Goal: Transaction & Acquisition: Purchase product/service

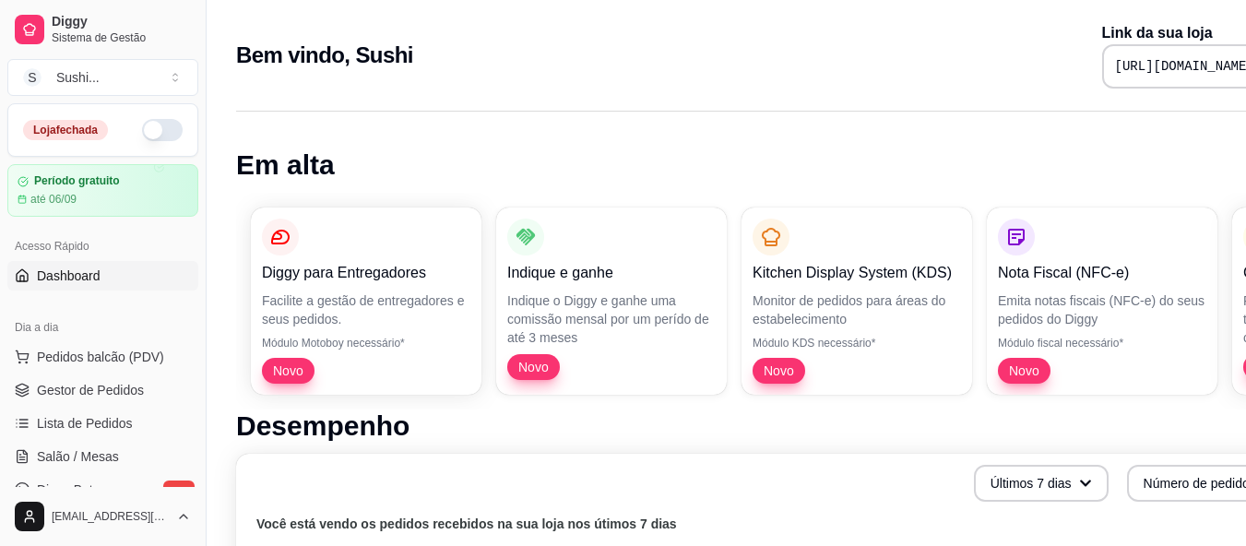
click at [153, 134] on button "button" at bounding box center [162, 130] width 41 height 22
click at [120, 360] on span "Pedidos balcão (PDV)" at bounding box center [100, 357] width 127 height 18
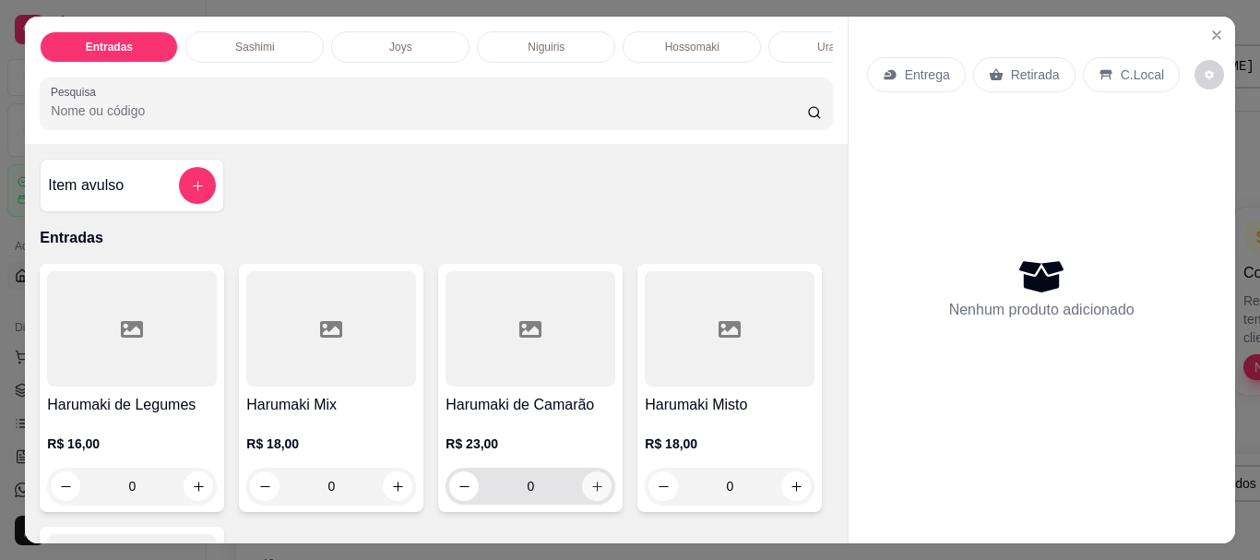
click at [598, 498] on button "increase-product-quantity" at bounding box center [597, 486] width 30 height 30
type input "1"
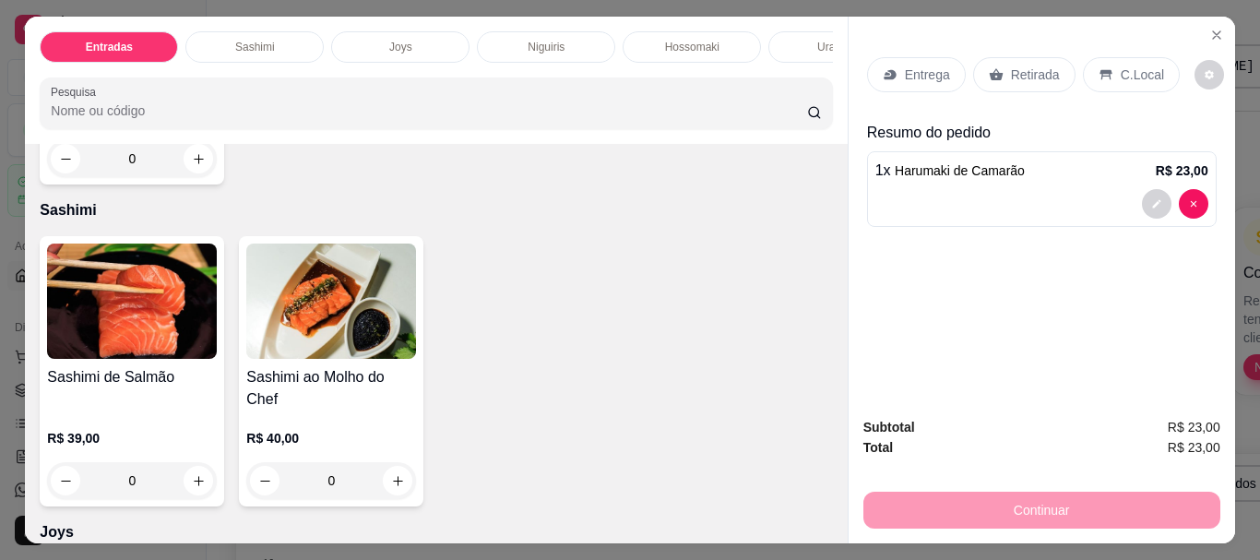
scroll to position [646, 0]
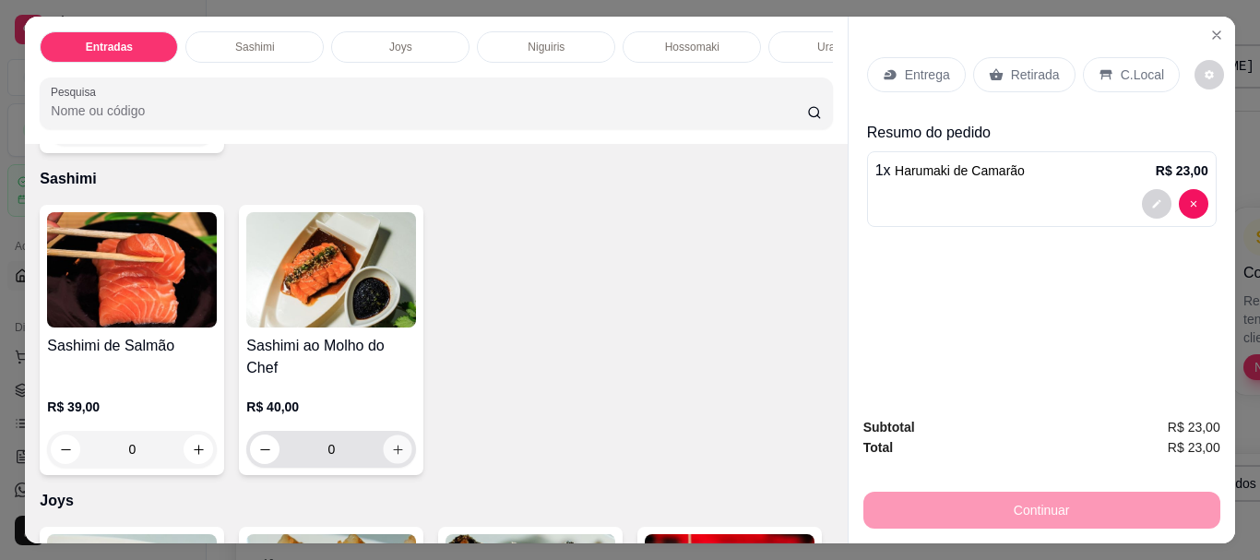
click at [391, 435] on button "increase-product-quantity" at bounding box center [398, 449] width 29 height 29
type input "1"
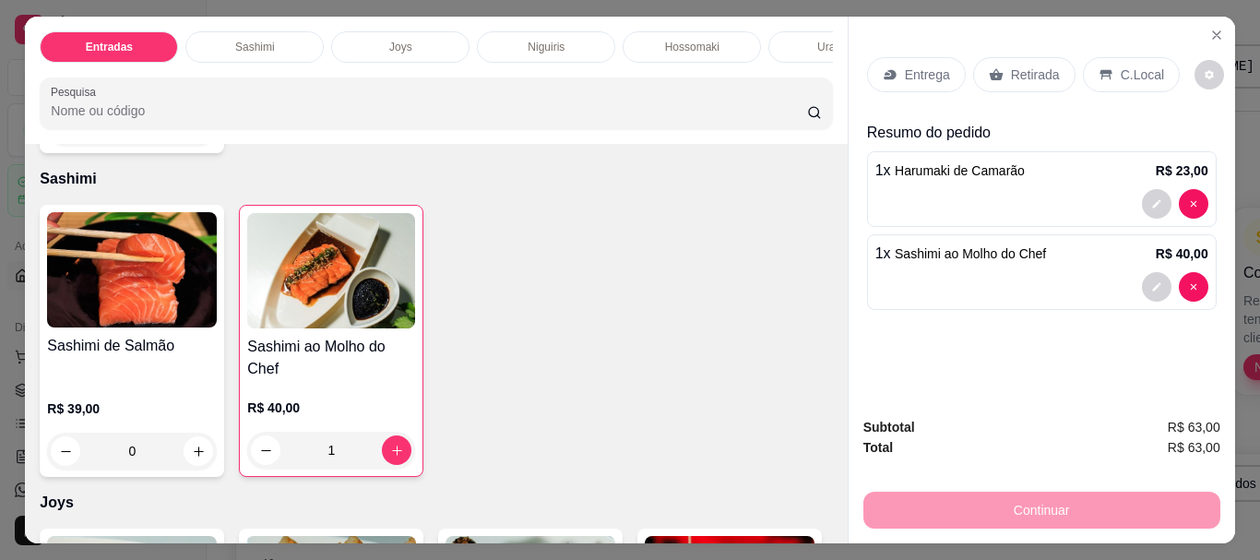
click at [905, 66] on p "Entrega" at bounding box center [927, 74] width 45 height 18
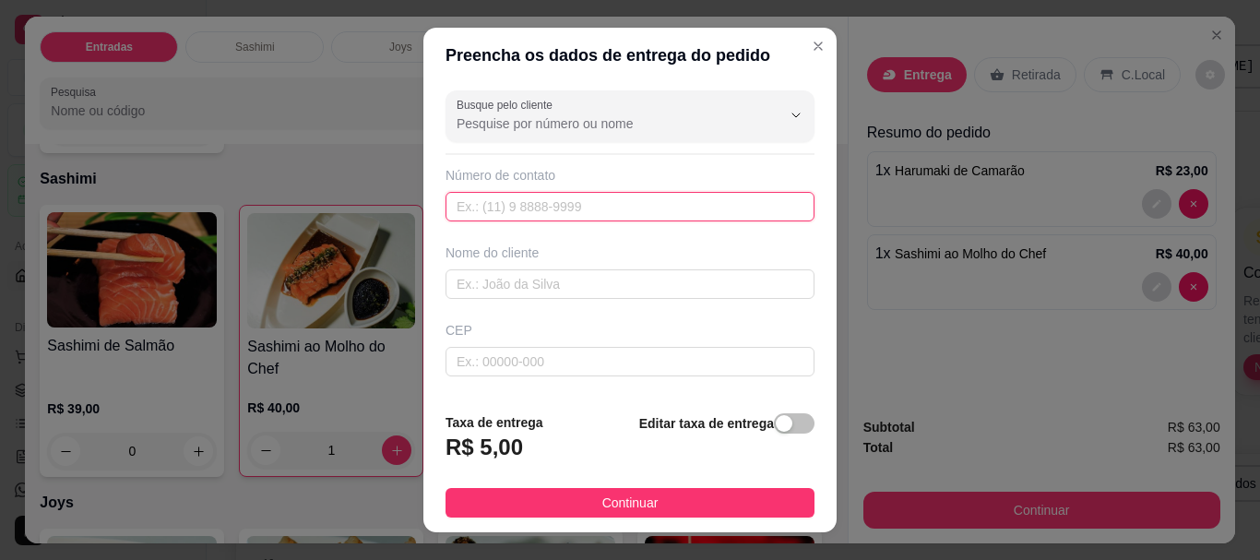
click at [571, 211] on input "text" at bounding box center [630, 207] width 369 height 30
type input "(93) 99136-8173"
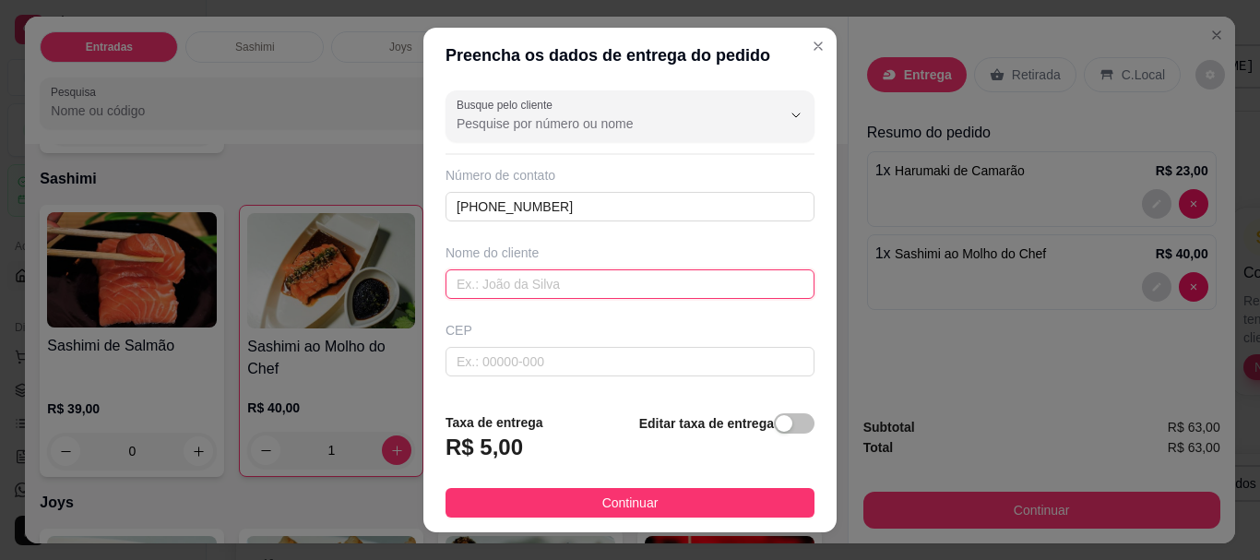
click at [520, 283] on input "text" at bounding box center [630, 284] width 369 height 30
type input "d"
type input "Dra [PERSON_NAME]"
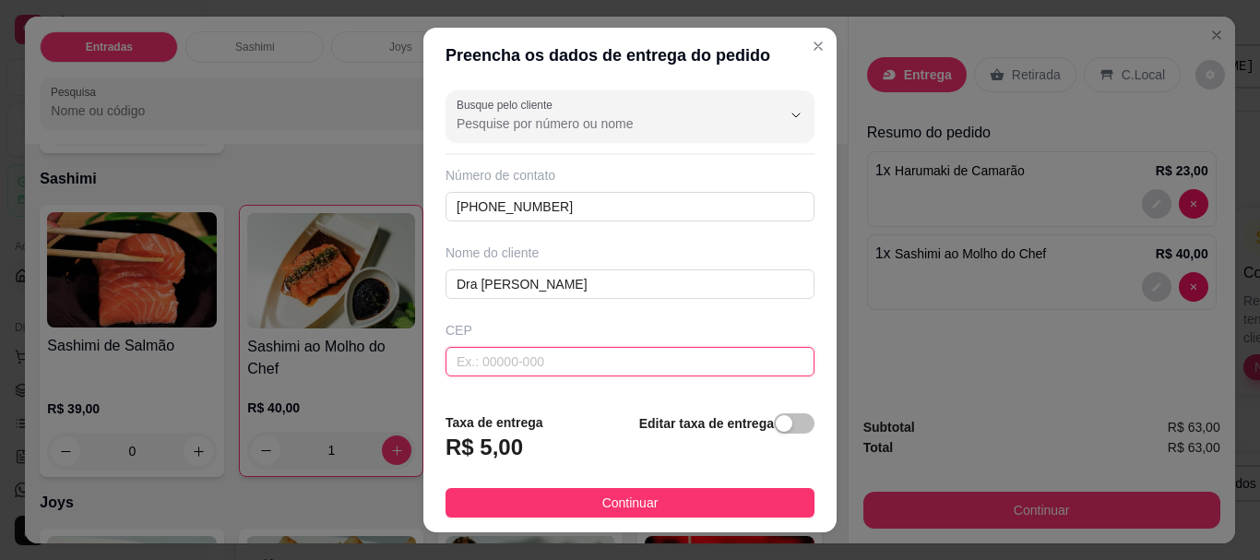
click at [572, 368] on input "text" at bounding box center [630, 362] width 369 height 30
type input "68220000"
type input "[GEOGRAPHIC_DATA]"
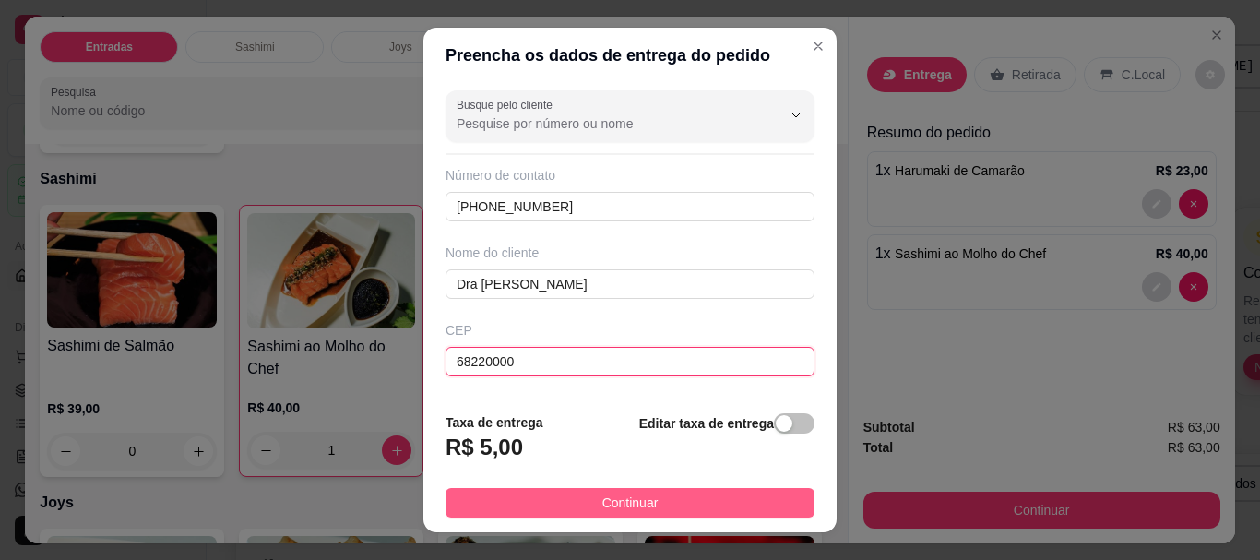
type input "68220000"
click at [491, 492] on button "Continuar" at bounding box center [630, 503] width 369 height 30
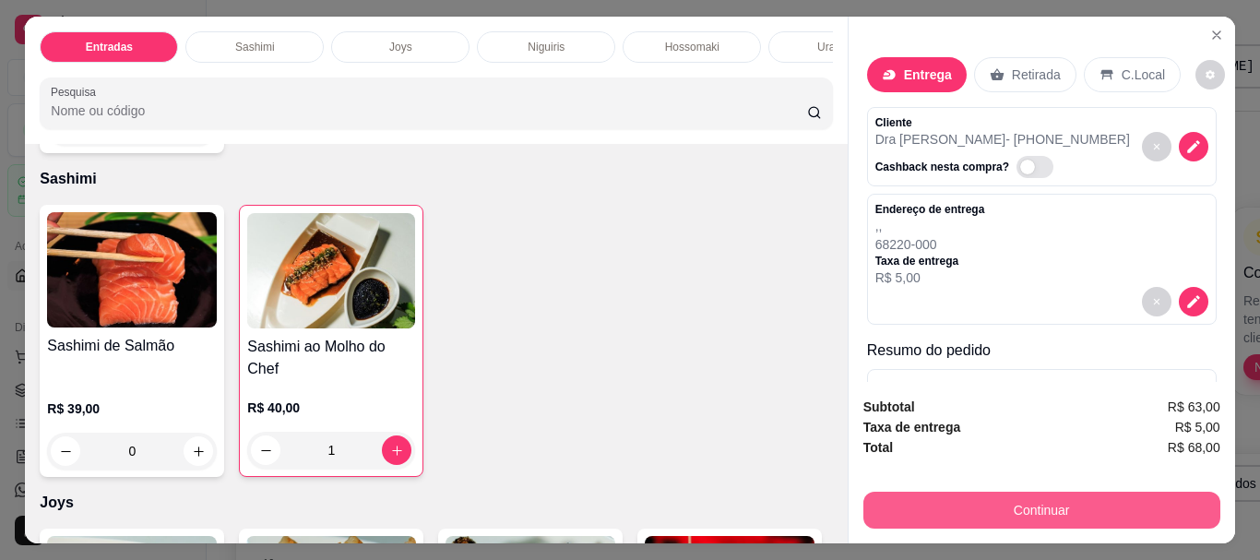
click at [949, 501] on button "Continuar" at bounding box center [1041, 510] width 357 height 37
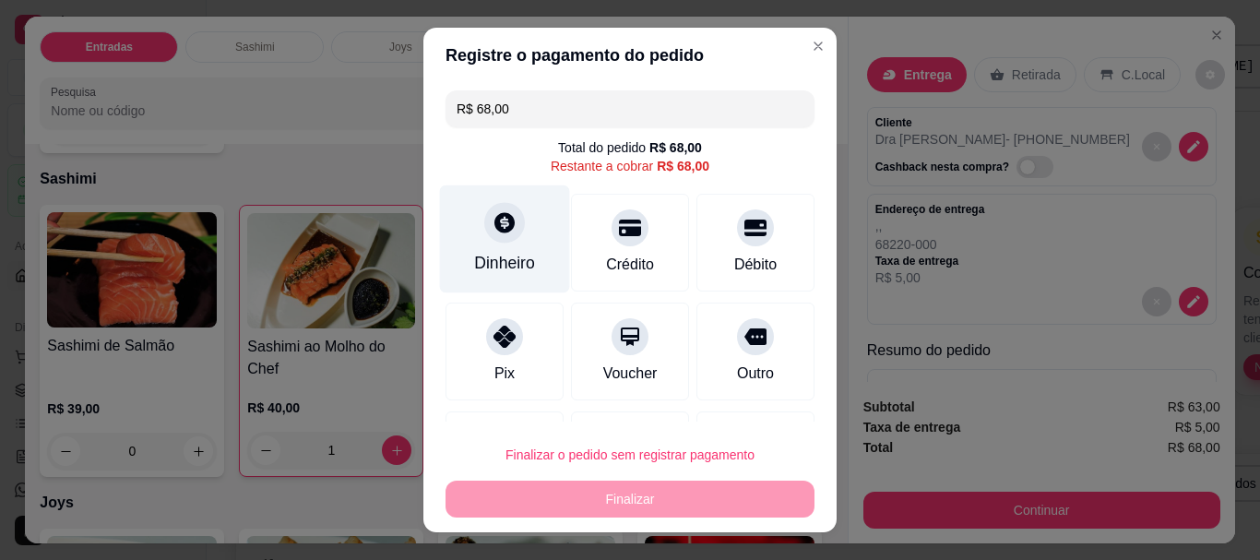
click at [529, 256] on div "Dinheiro" at bounding box center [505, 239] width 130 height 108
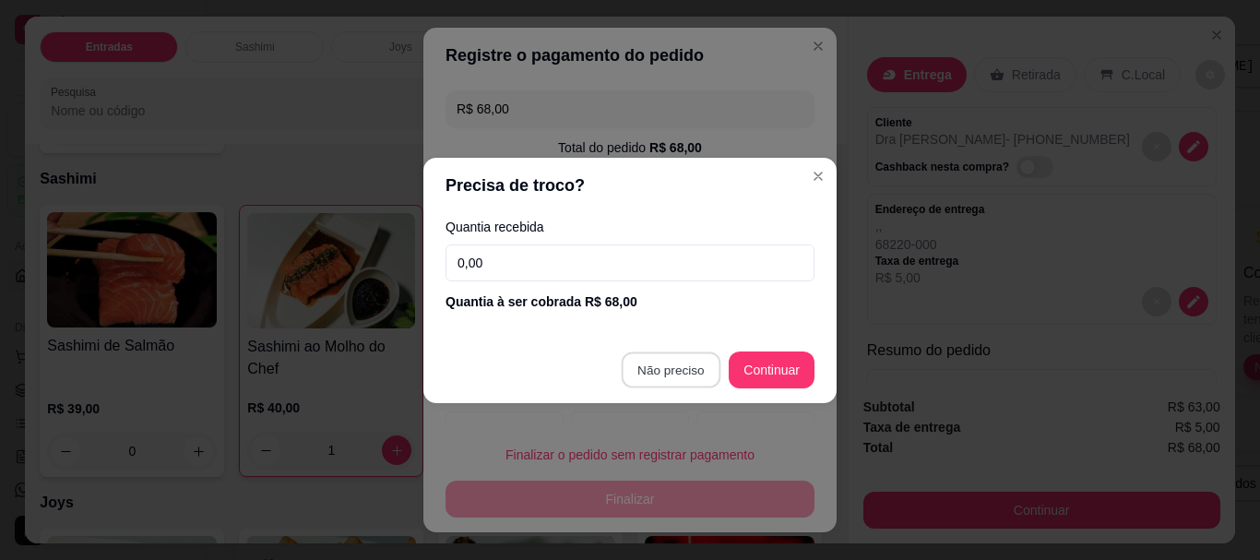
type input "R$ 0,00"
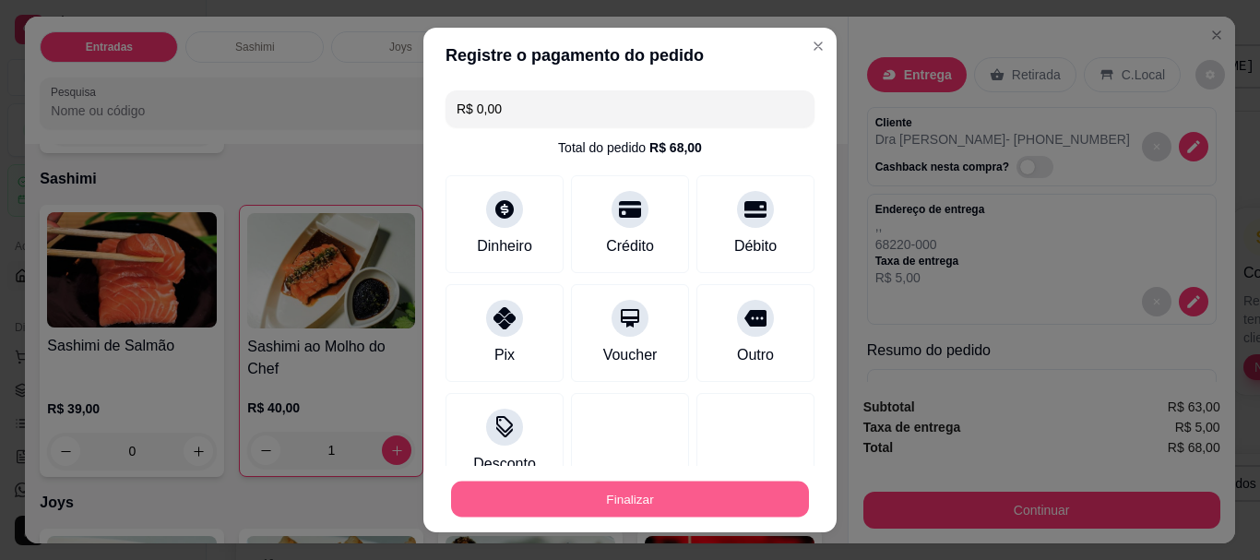
click at [640, 490] on button "Finalizar" at bounding box center [630, 499] width 358 height 36
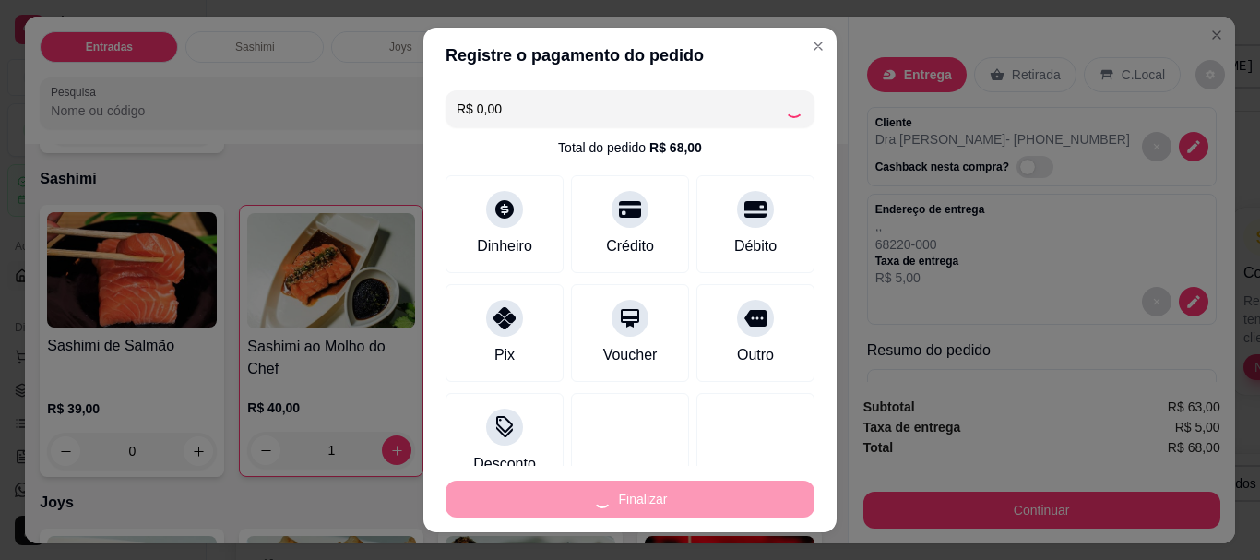
type input "0"
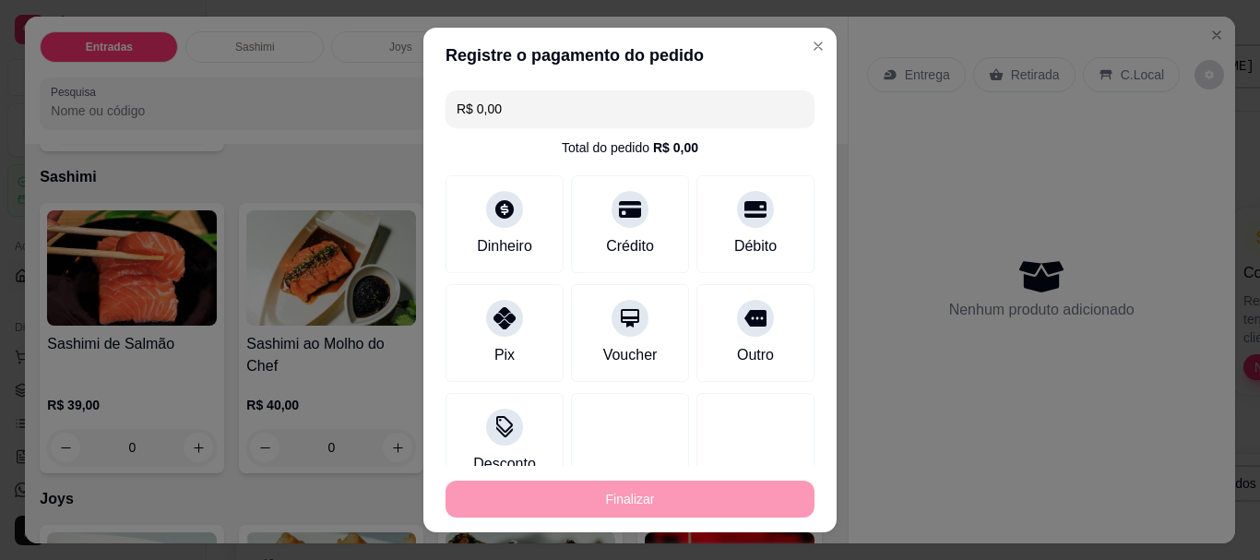
type input "-R$ 68,00"
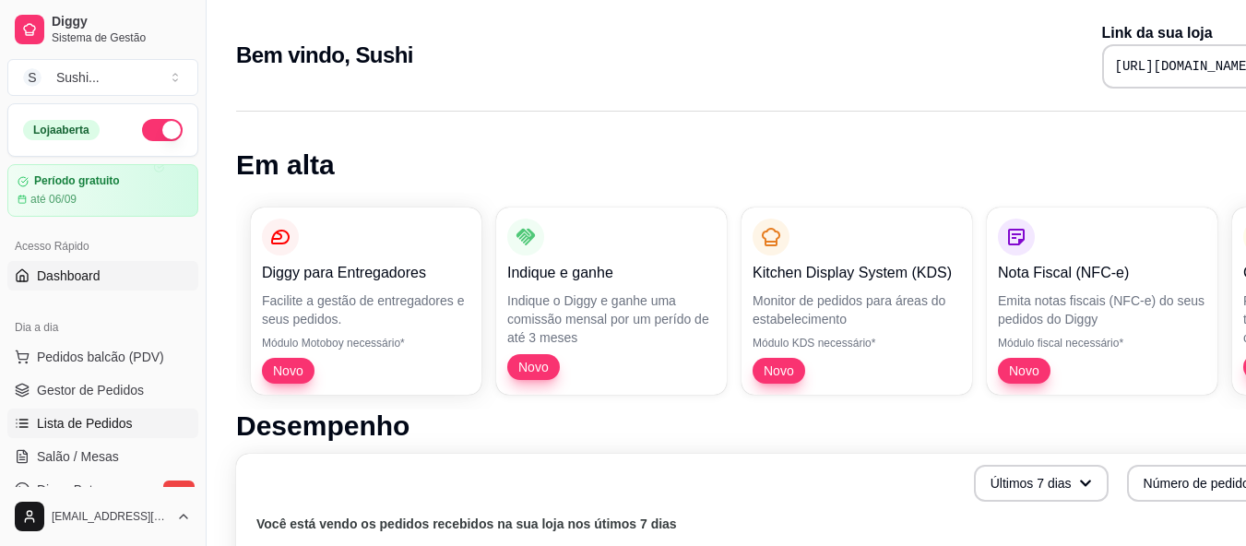
click at [65, 425] on span "Lista de Pedidos" at bounding box center [85, 423] width 96 height 18
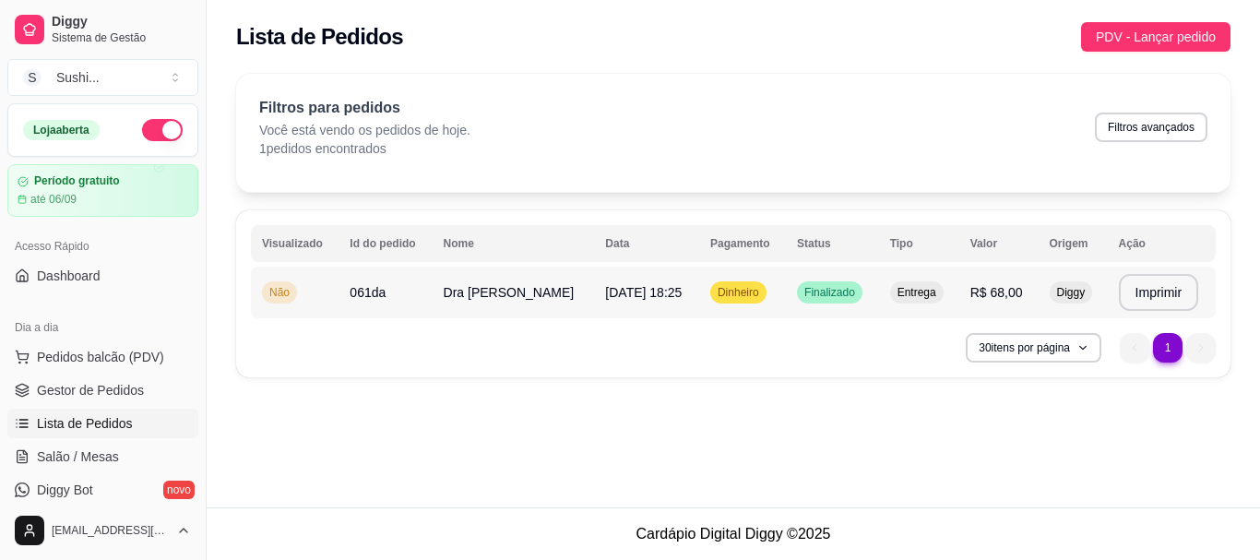
click at [279, 291] on span "Não" at bounding box center [280, 292] width 28 height 15
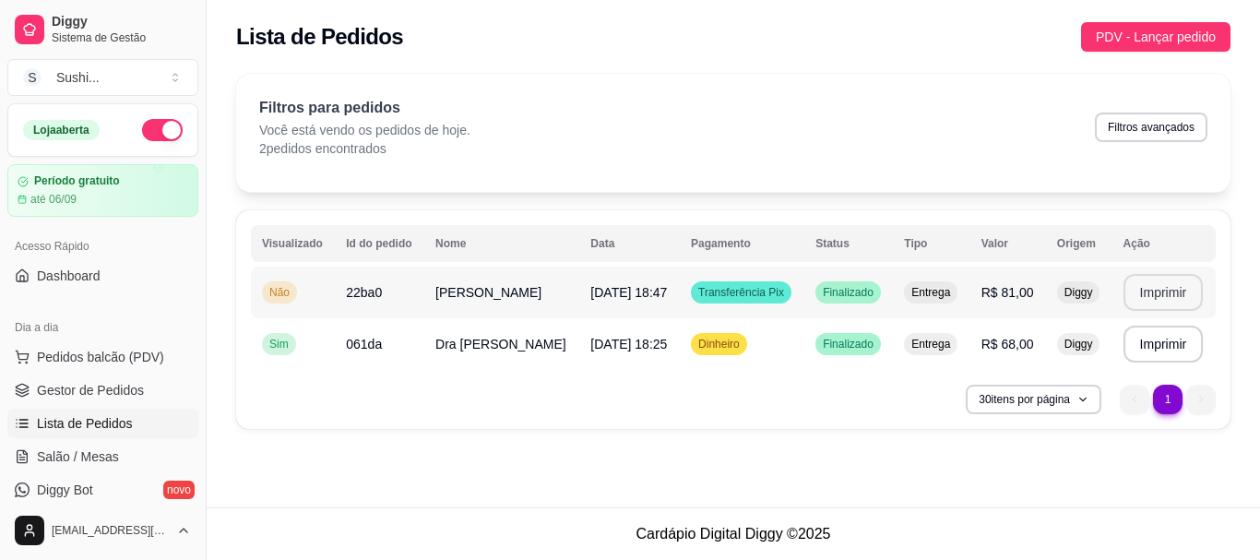
click at [1158, 285] on button "Imprimir" at bounding box center [1164, 292] width 80 height 37
click at [433, 290] on td "Gisele silva" at bounding box center [501, 293] width 155 height 52
click at [91, 363] on span "Pedidos balcão (PDV)" at bounding box center [100, 357] width 127 height 18
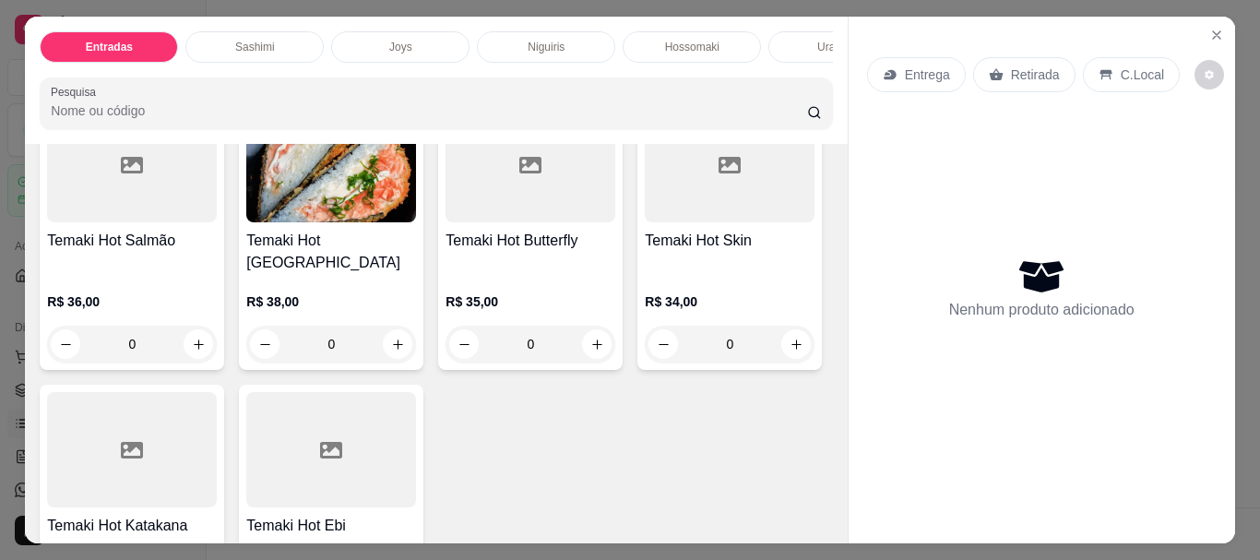
scroll to position [3321, 0]
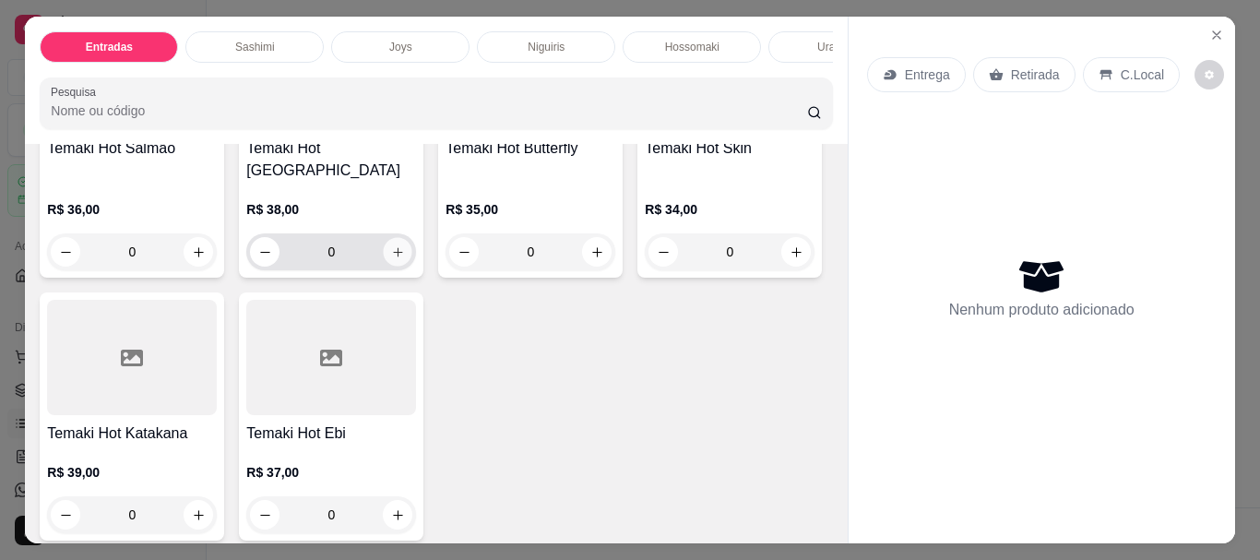
click at [393, 256] on icon "increase-product-quantity" at bounding box center [397, 251] width 9 height 9
type input "1"
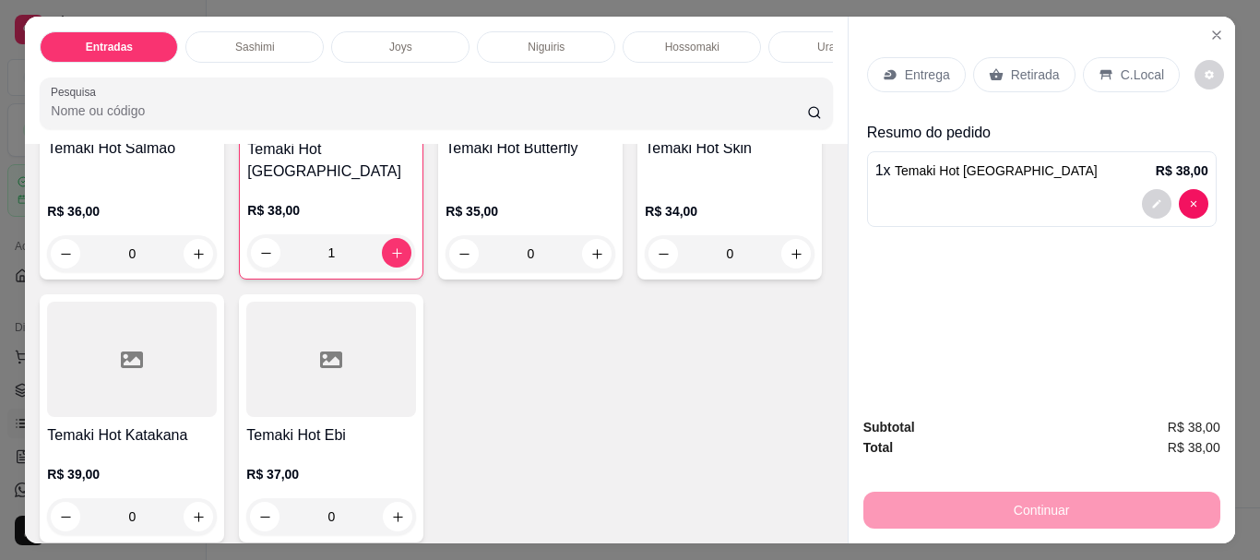
click at [940, 75] on p "Entrega" at bounding box center [927, 74] width 45 height 18
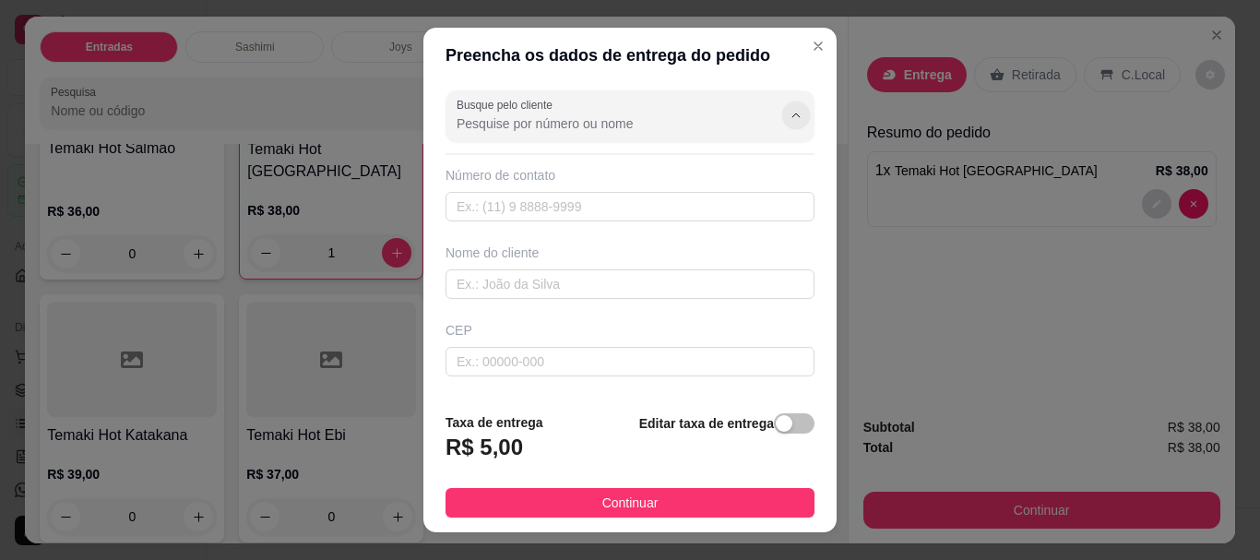
click at [789, 113] on icon "Show suggestions" at bounding box center [796, 116] width 15 height 15
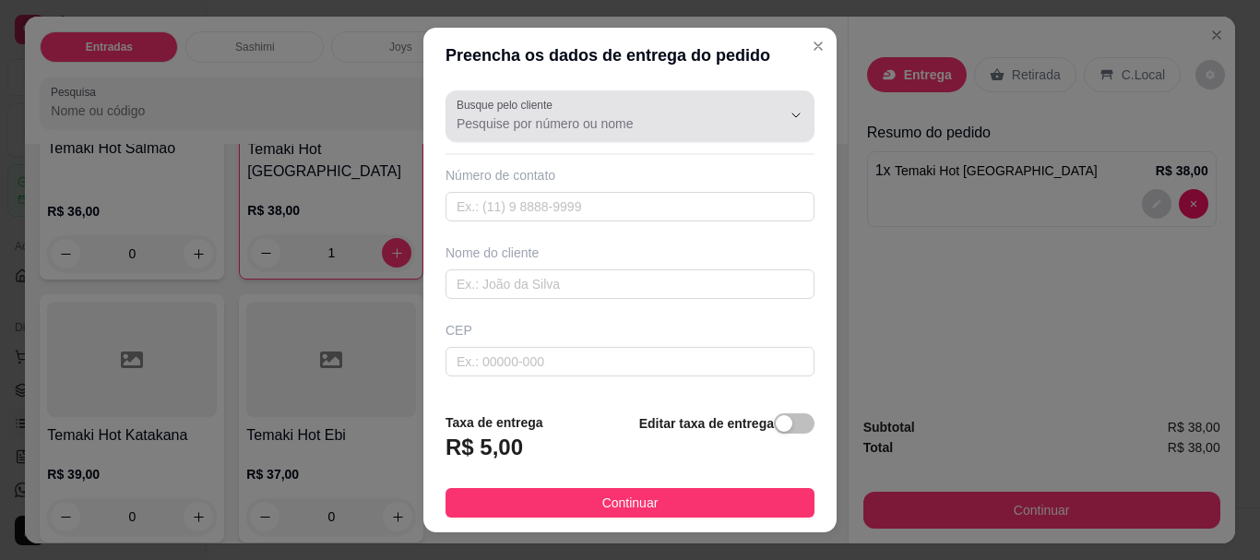
click at [639, 98] on div at bounding box center [630, 116] width 347 height 37
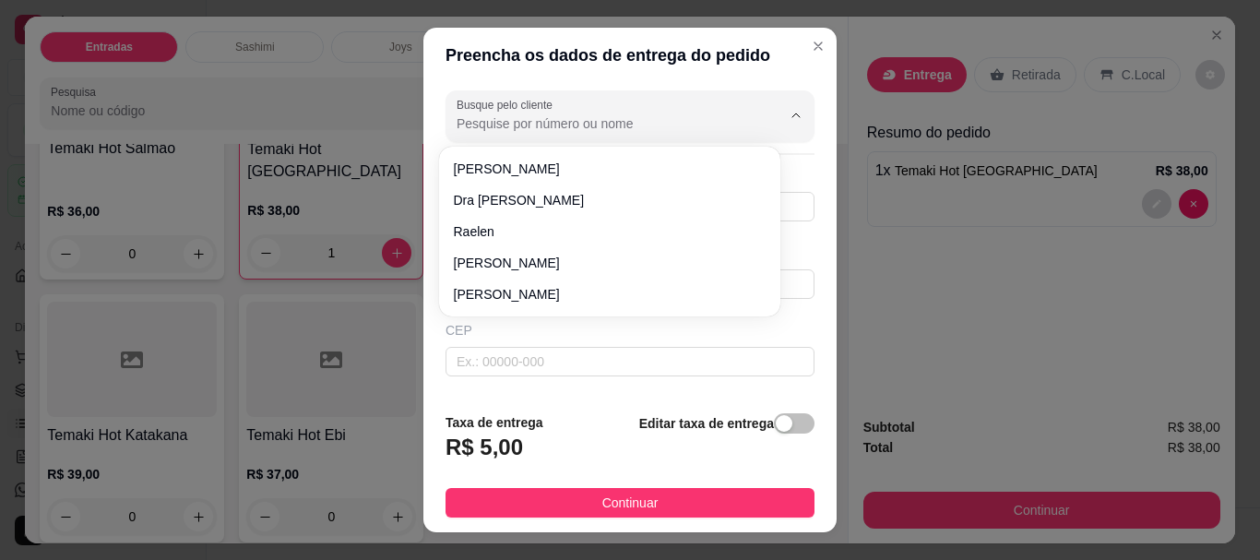
click at [603, 121] on input "Busque pelo cliente" at bounding box center [604, 123] width 295 height 18
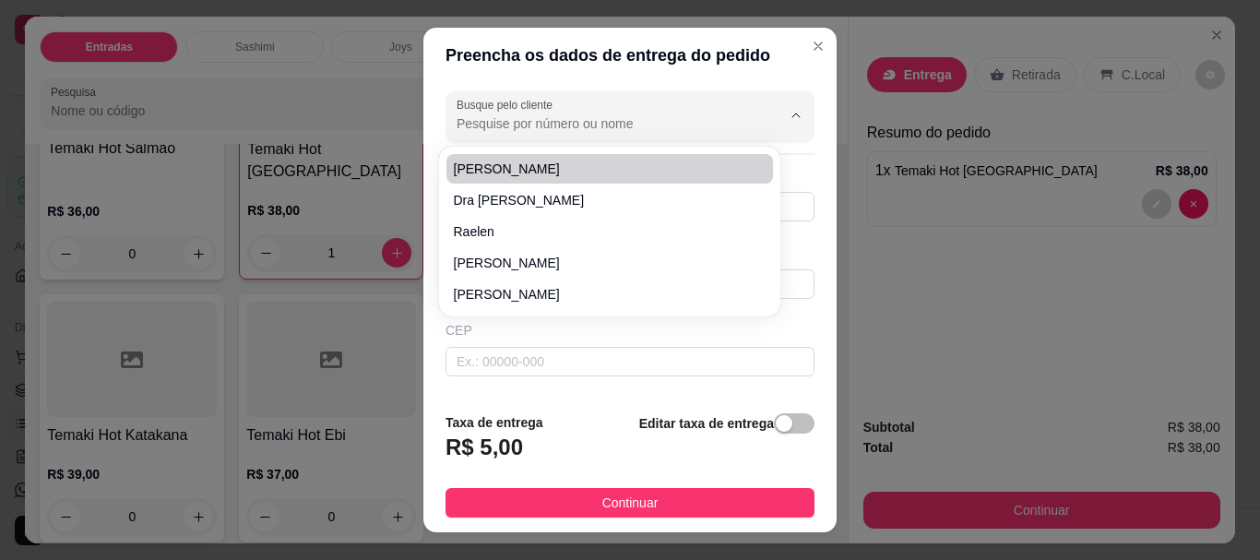
click at [779, 324] on div "CEP" at bounding box center [630, 330] width 369 height 18
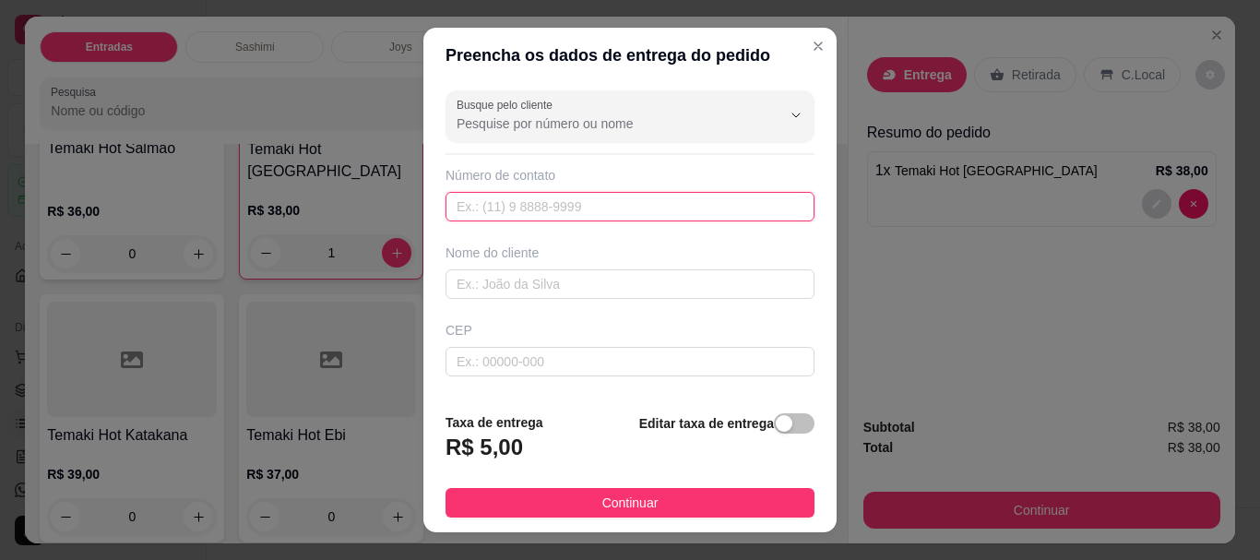
click at [560, 210] on input "text" at bounding box center [630, 207] width 369 height 30
type input "(93) 99192-4978"
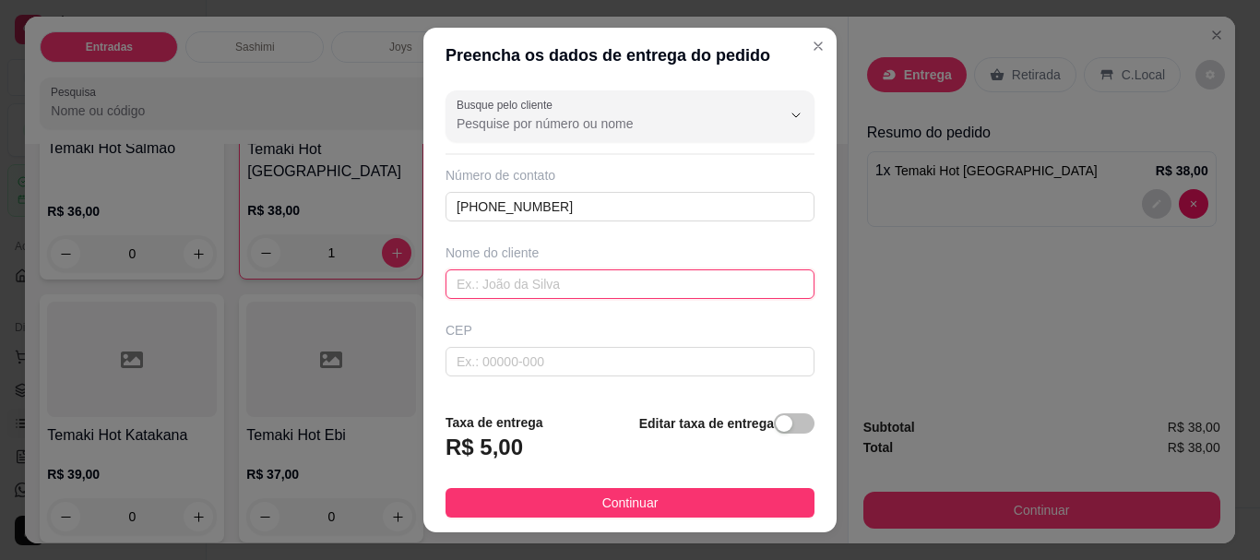
click at [544, 281] on input "text" at bounding box center [630, 284] width 369 height 30
type input "[PERSON_NAME]"
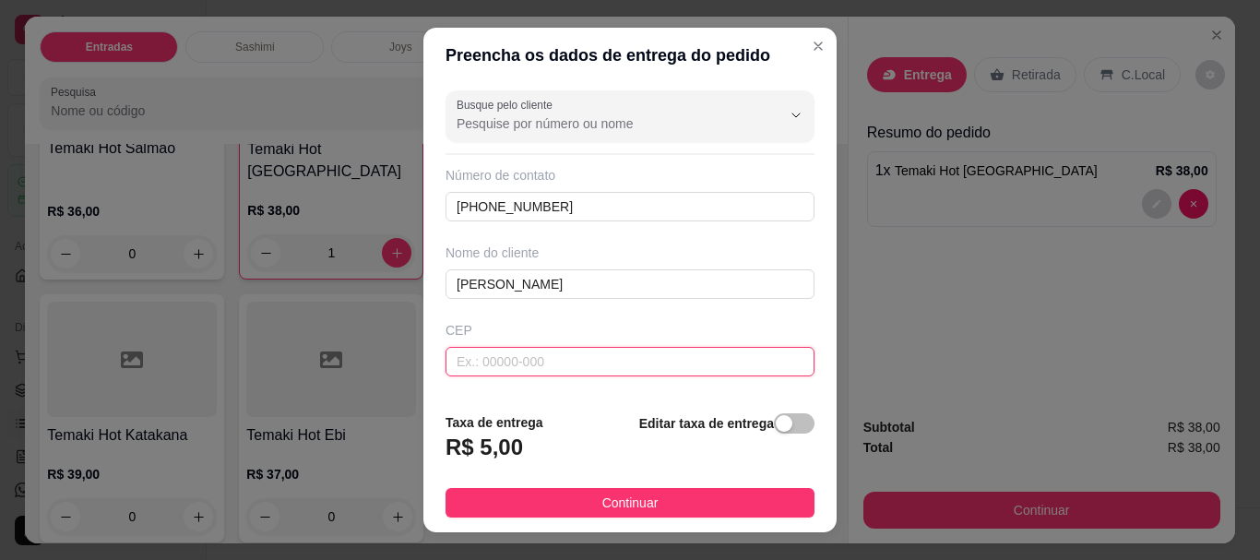
click at [541, 363] on input "text" at bounding box center [630, 362] width 369 height 30
type input "68220000"
type input "[GEOGRAPHIC_DATA]"
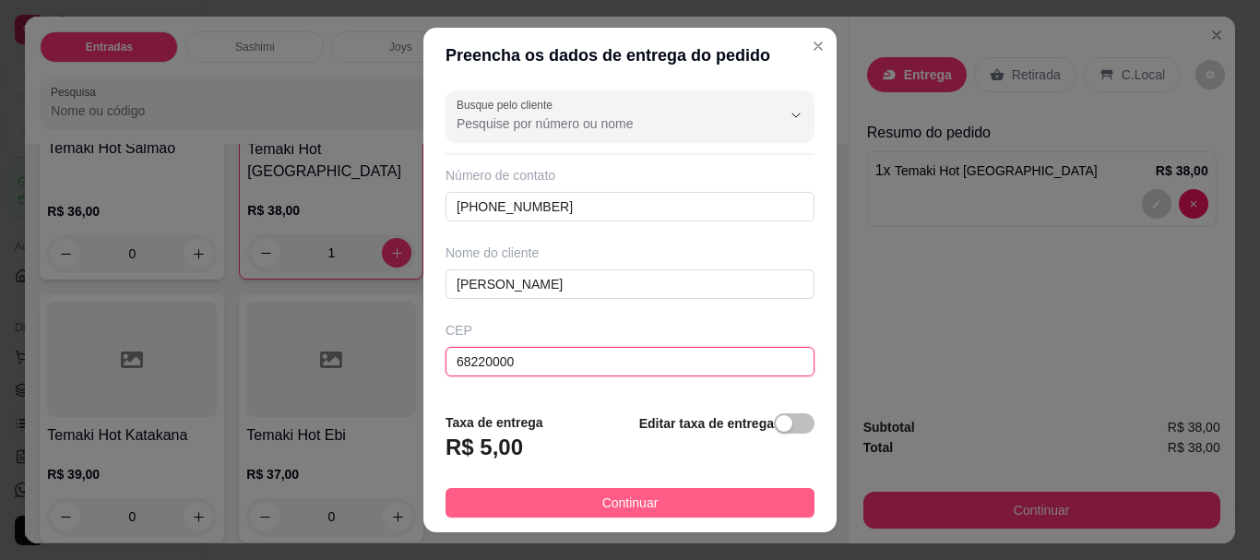
type input "68220000"
click at [614, 504] on span "Continuar" at bounding box center [630, 503] width 56 height 20
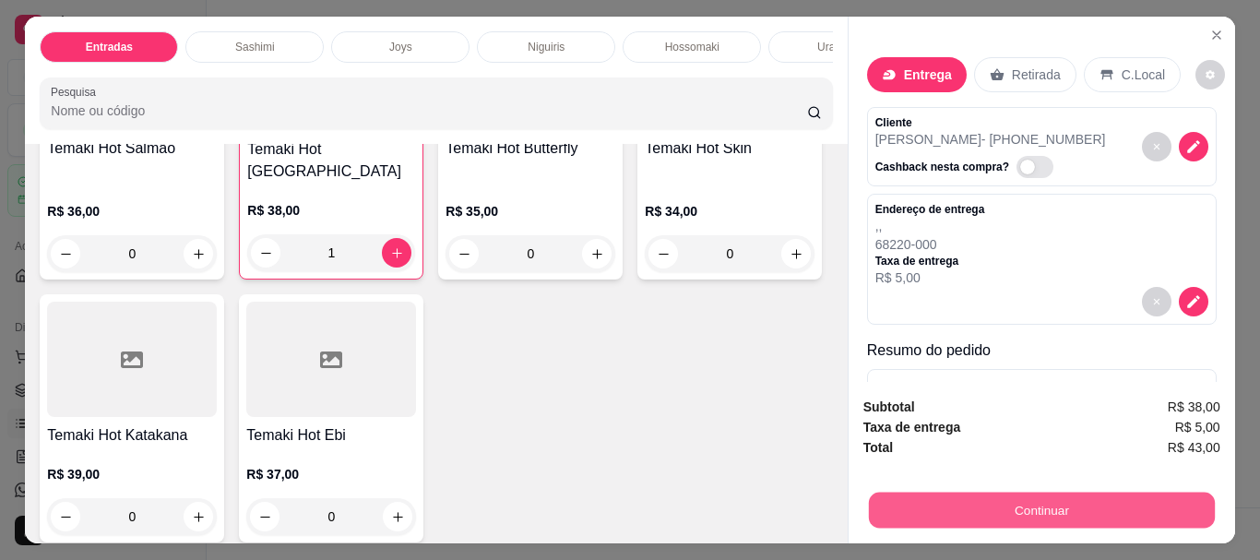
click at [997, 492] on button "Continuar" at bounding box center [1041, 510] width 346 height 36
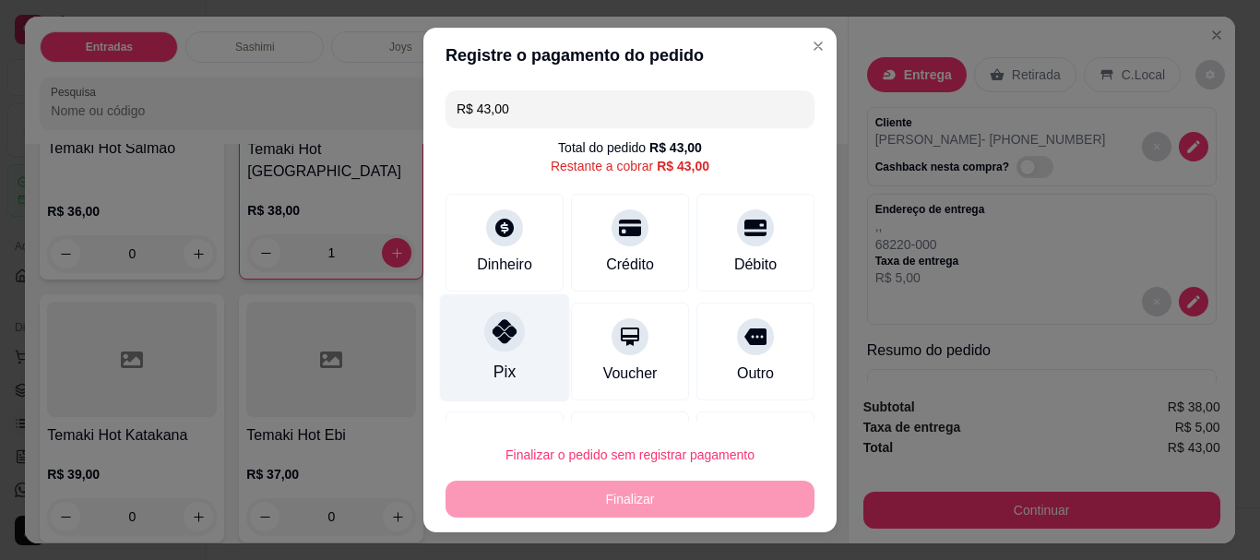
click at [511, 351] on div "Pix" at bounding box center [505, 348] width 130 height 108
type input "R$ 0,00"
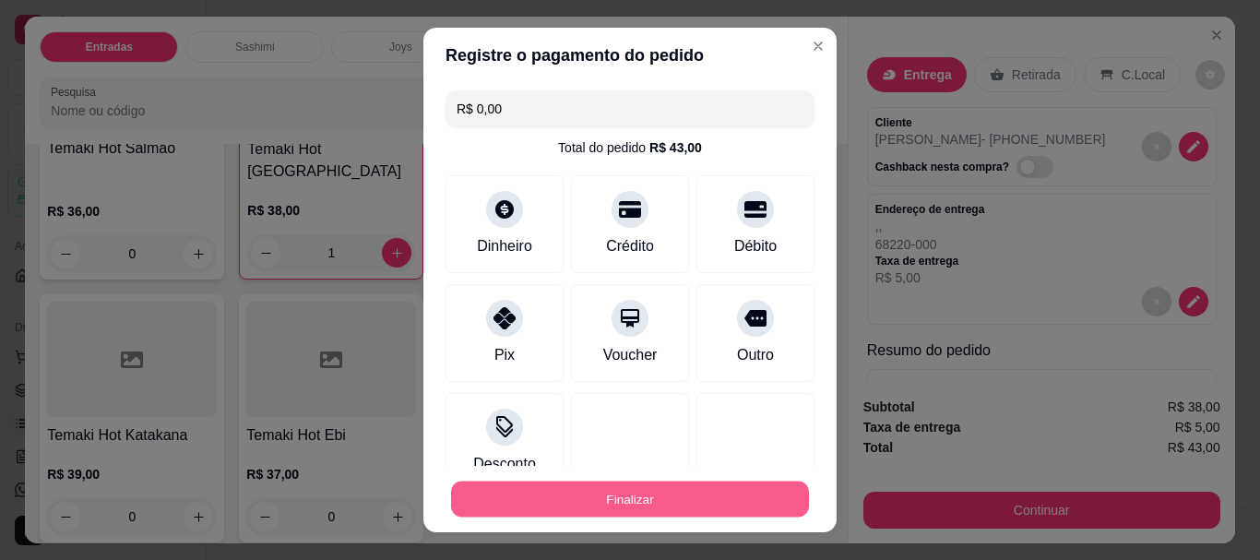
click at [551, 487] on button "Finalizar" at bounding box center [630, 499] width 358 height 36
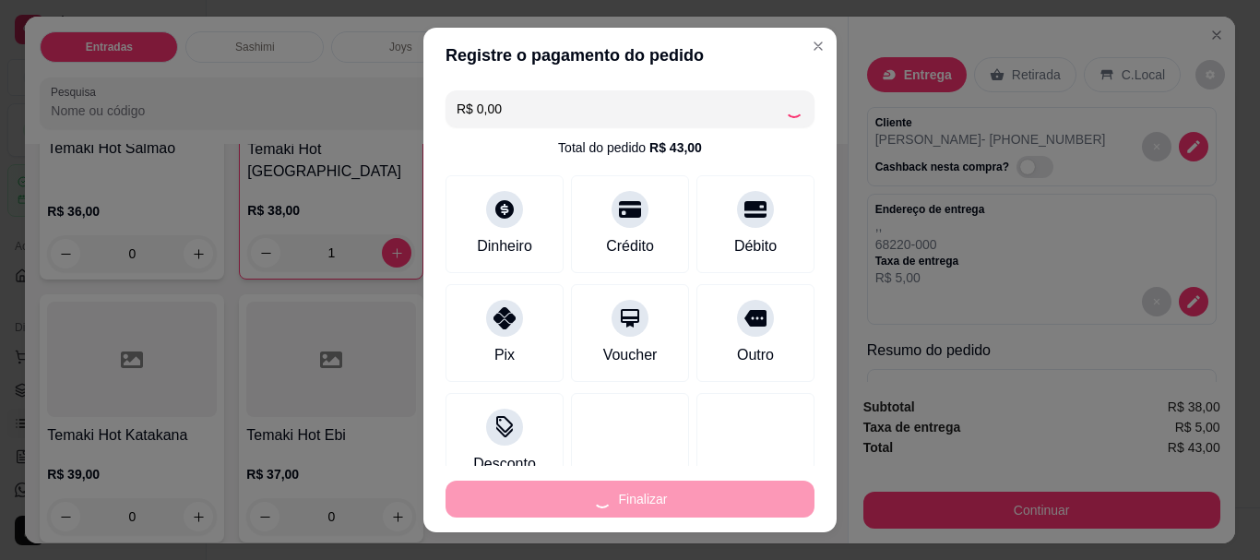
type input "0"
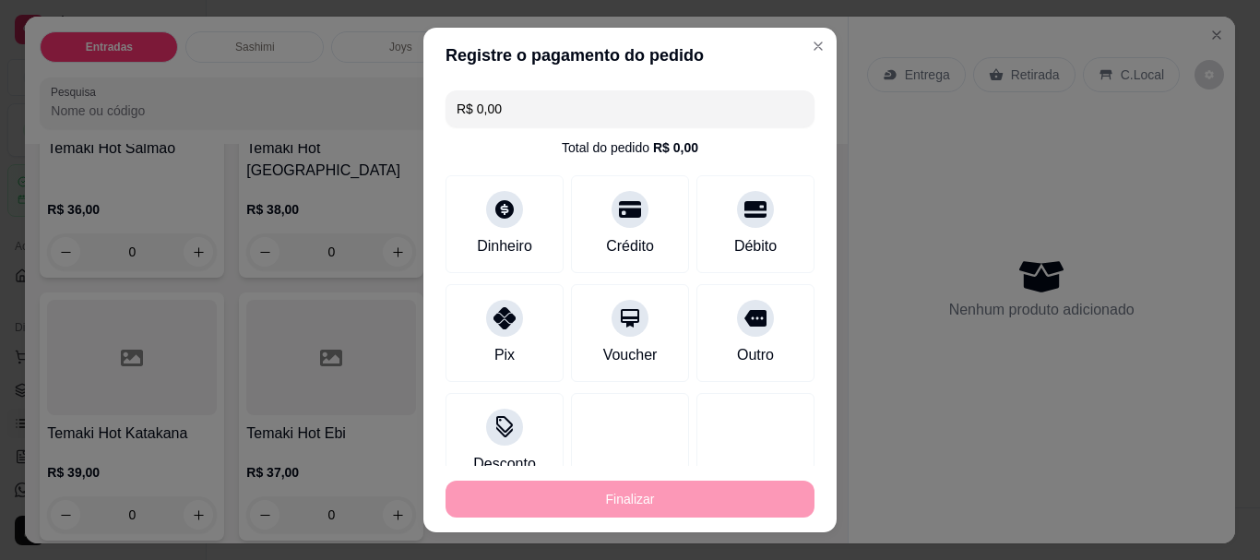
type input "-R$ 43,00"
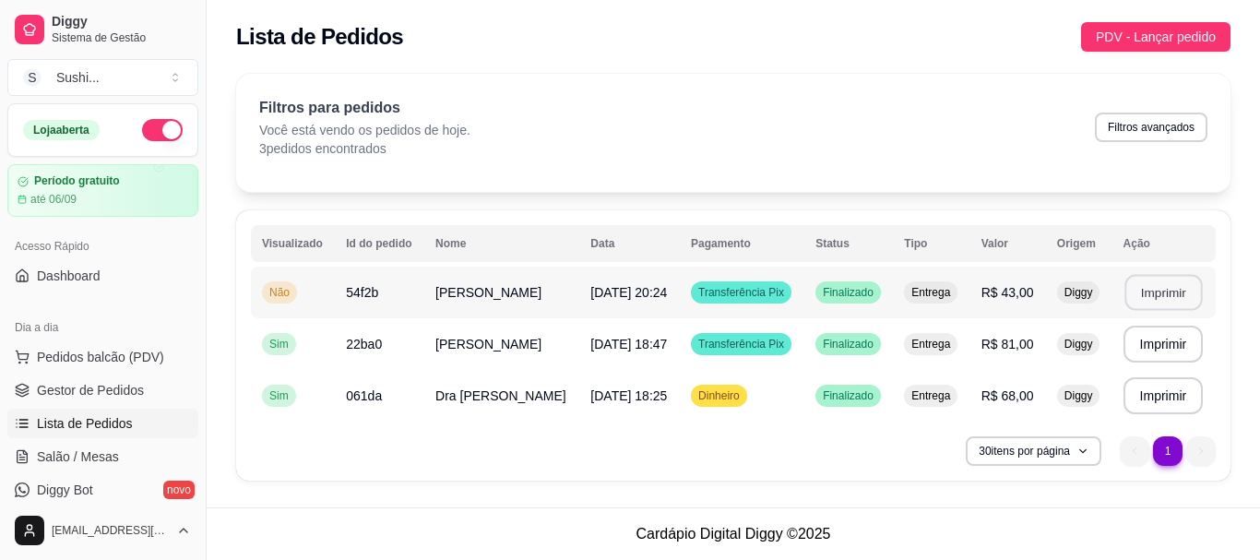
click at [1175, 279] on button "Imprimir" at bounding box center [1162, 293] width 77 height 36
click at [296, 294] on div "Não" at bounding box center [279, 292] width 35 height 22
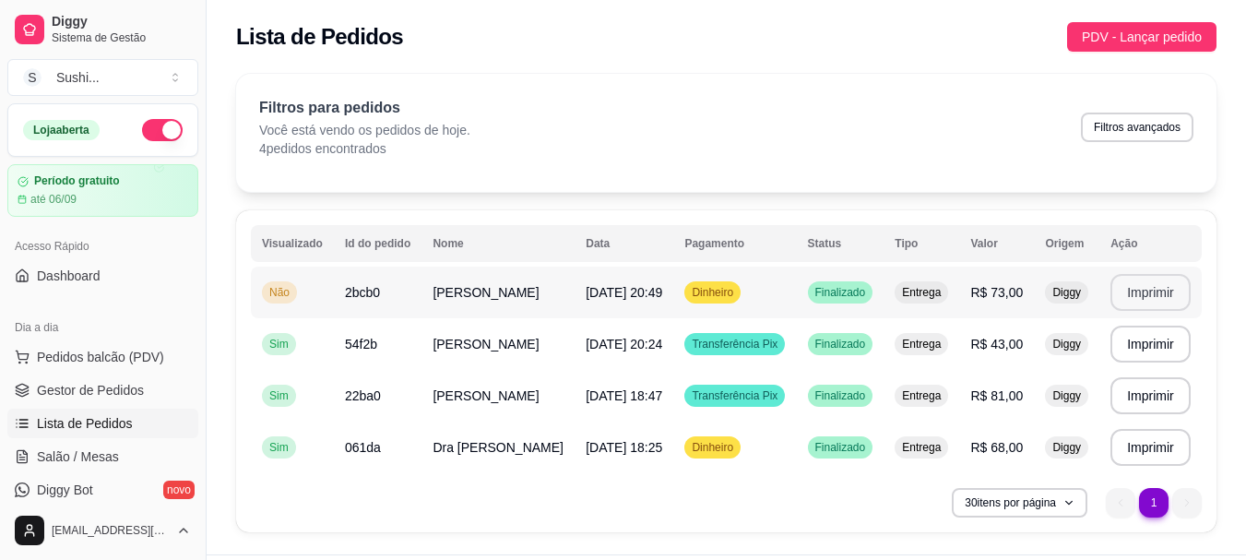
click at [1157, 298] on button "Imprimir" at bounding box center [1151, 292] width 80 height 37
click at [268, 295] on span "Não" at bounding box center [280, 292] width 28 height 15
click at [285, 290] on span "Não" at bounding box center [280, 292] width 28 height 15
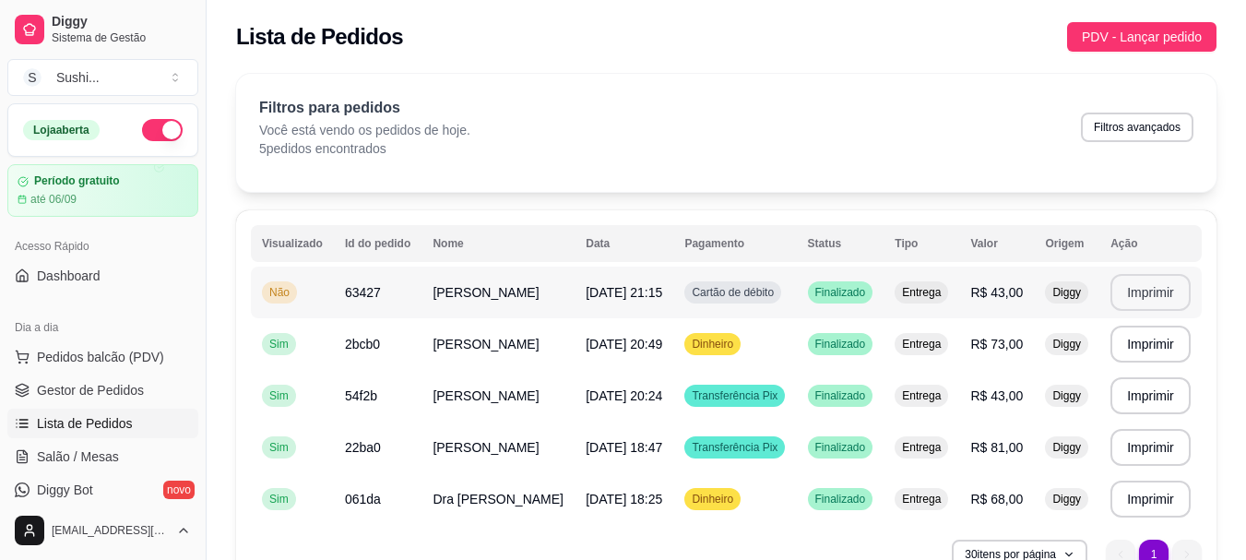
click at [1134, 299] on button "Imprimir" at bounding box center [1151, 292] width 80 height 37
click at [278, 287] on span "Não" at bounding box center [280, 292] width 28 height 15
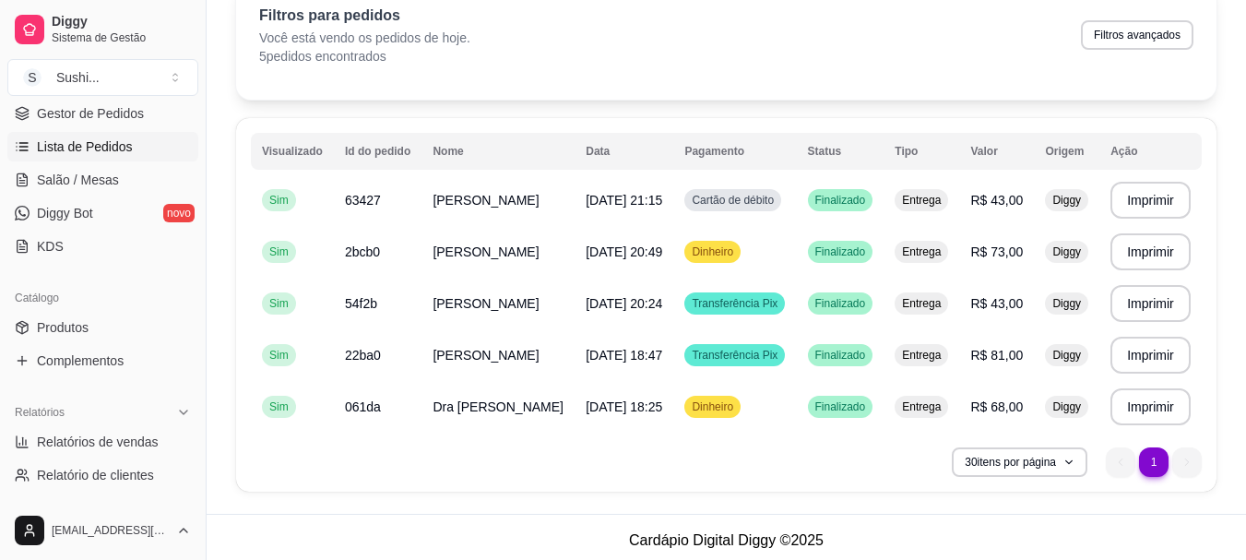
scroll to position [369, 0]
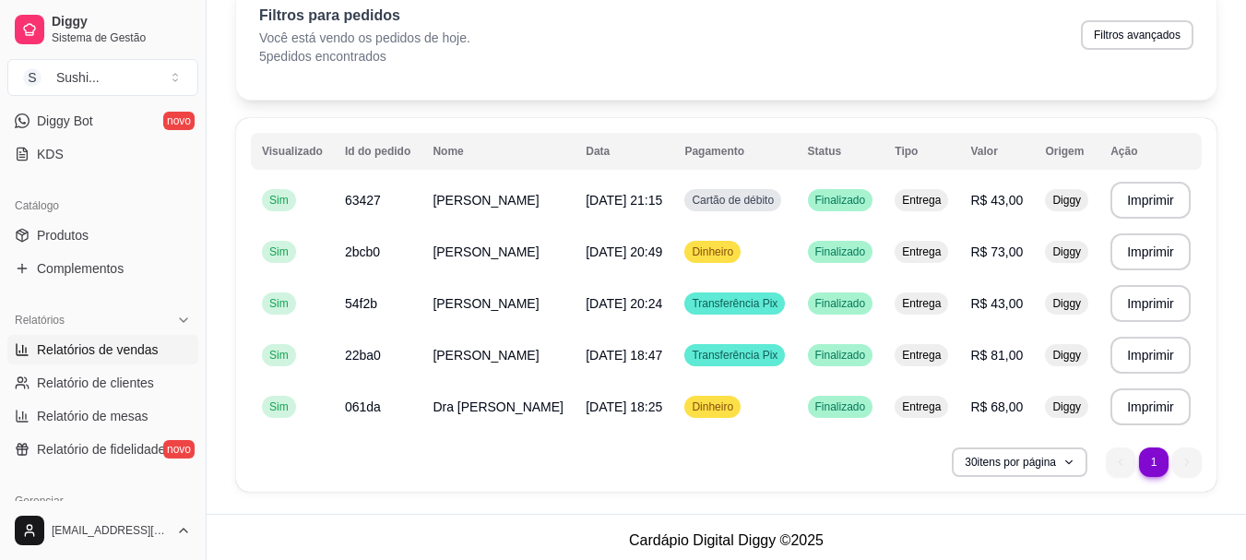
click at [124, 349] on span "Relatórios de vendas" at bounding box center [98, 349] width 122 height 18
select select "ALL"
select select "0"
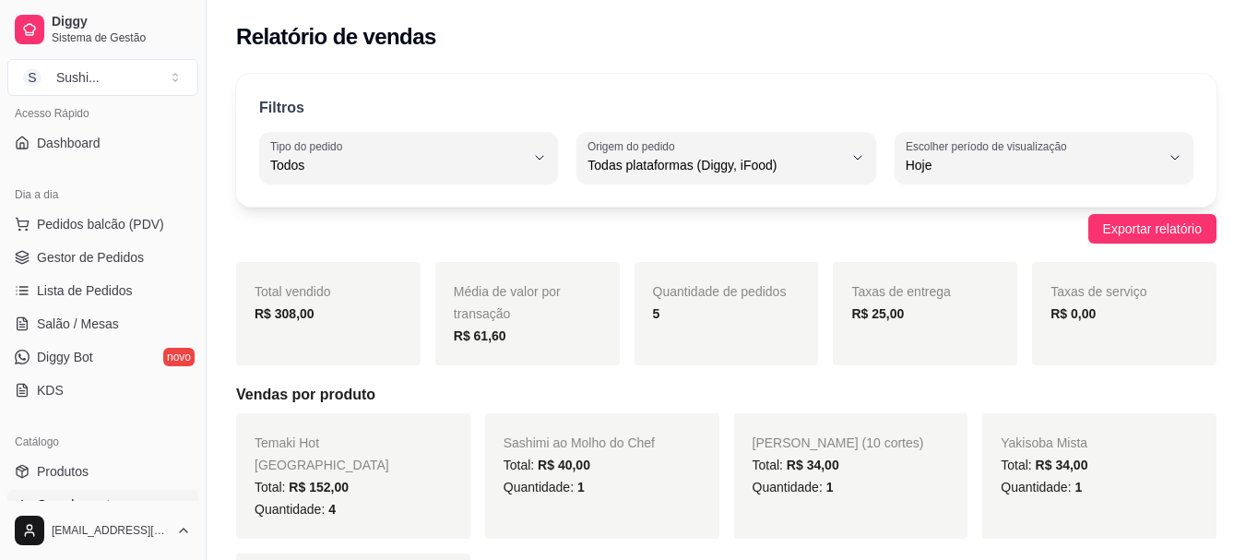
scroll to position [92, 0]
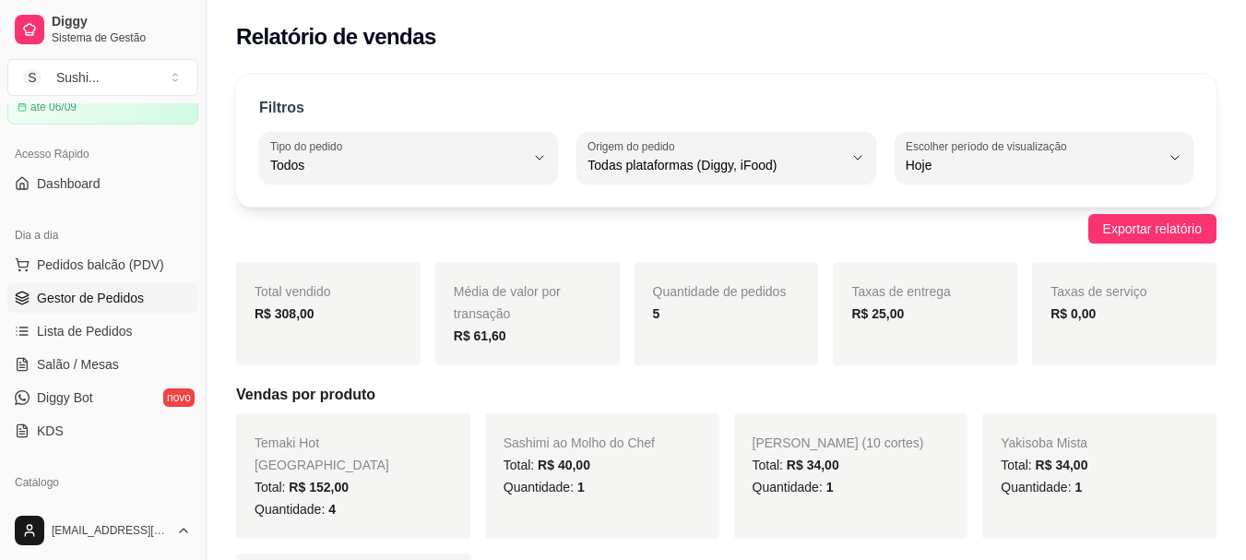
click at [91, 301] on span "Gestor de Pedidos" at bounding box center [90, 298] width 107 height 18
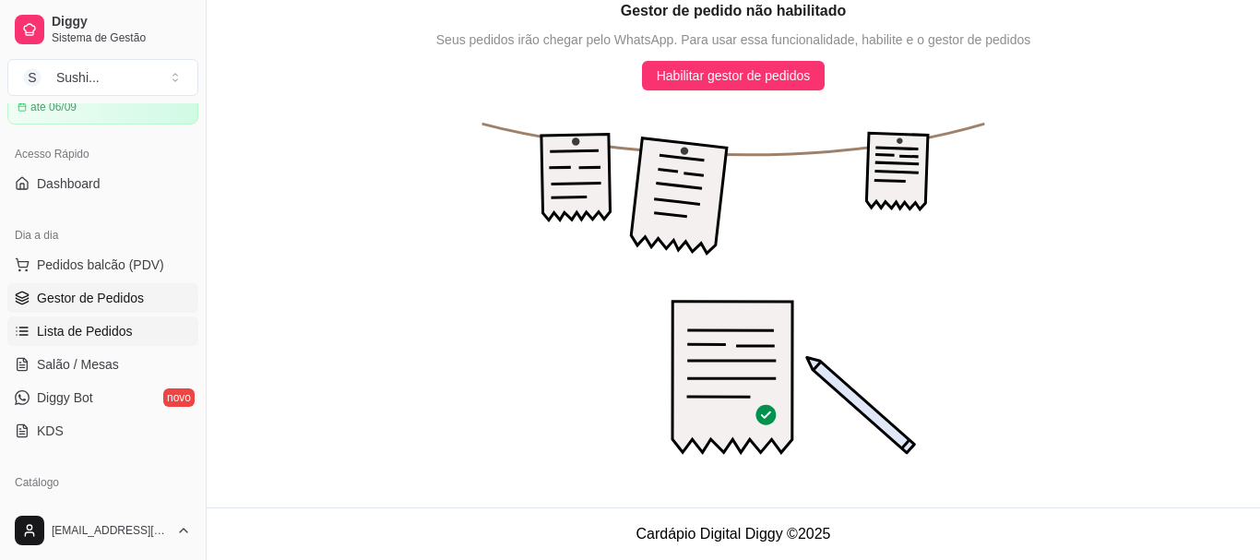
click at [100, 321] on link "Lista de Pedidos" at bounding box center [102, 331] width 191 height 30
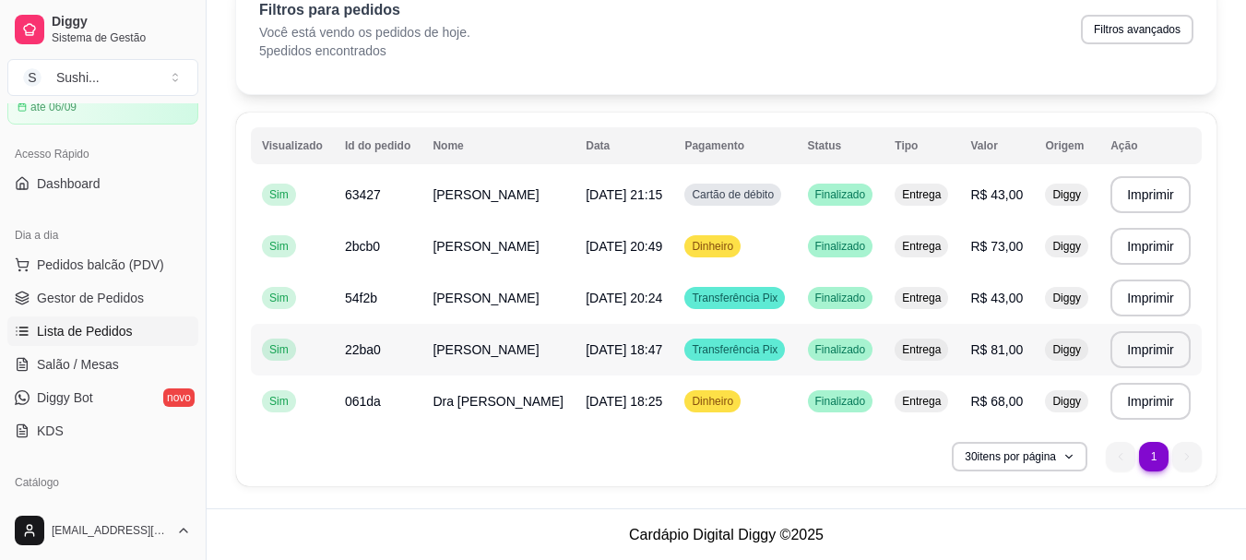
scroll to position [99, 0]
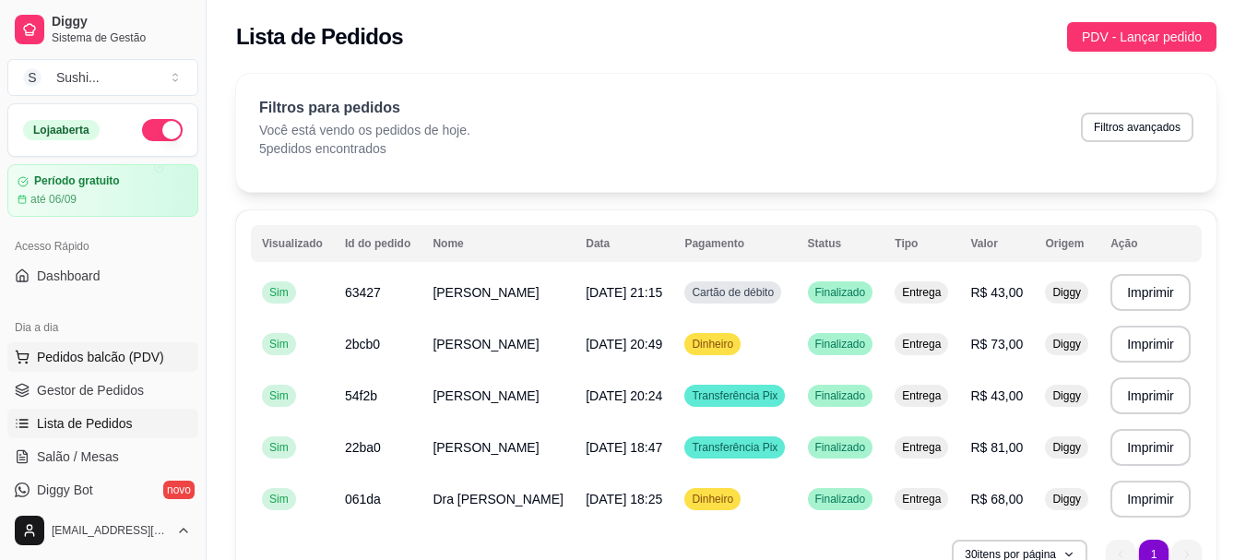
click at [109, 357] on span "Pedidos balcão (PDV)" at bounding box center [100, 357] width 127 height 18
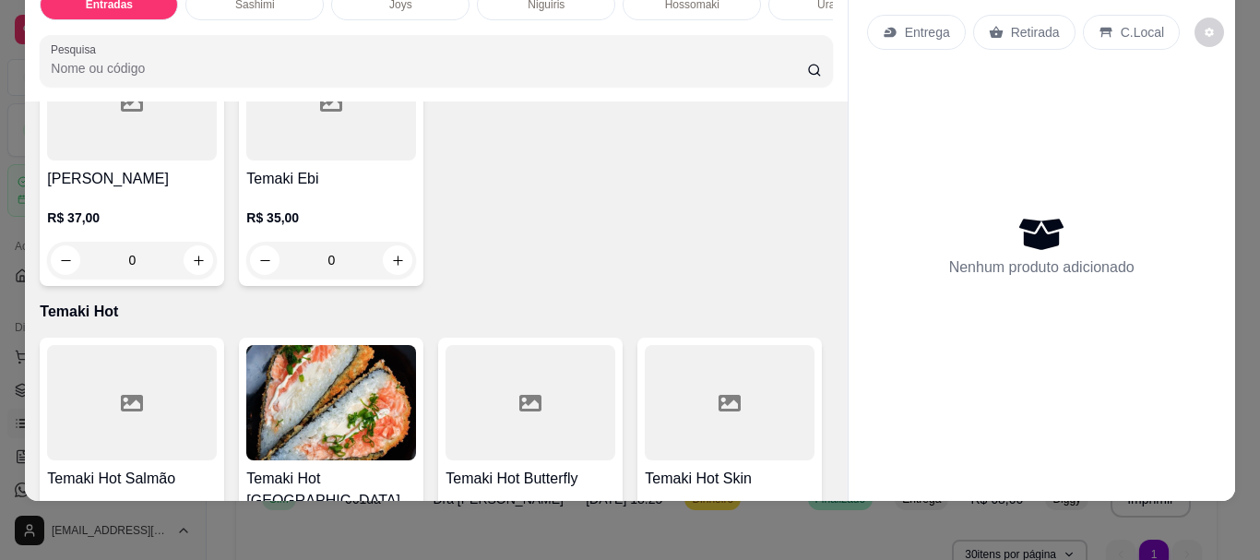
scroll to position [2952, 0]
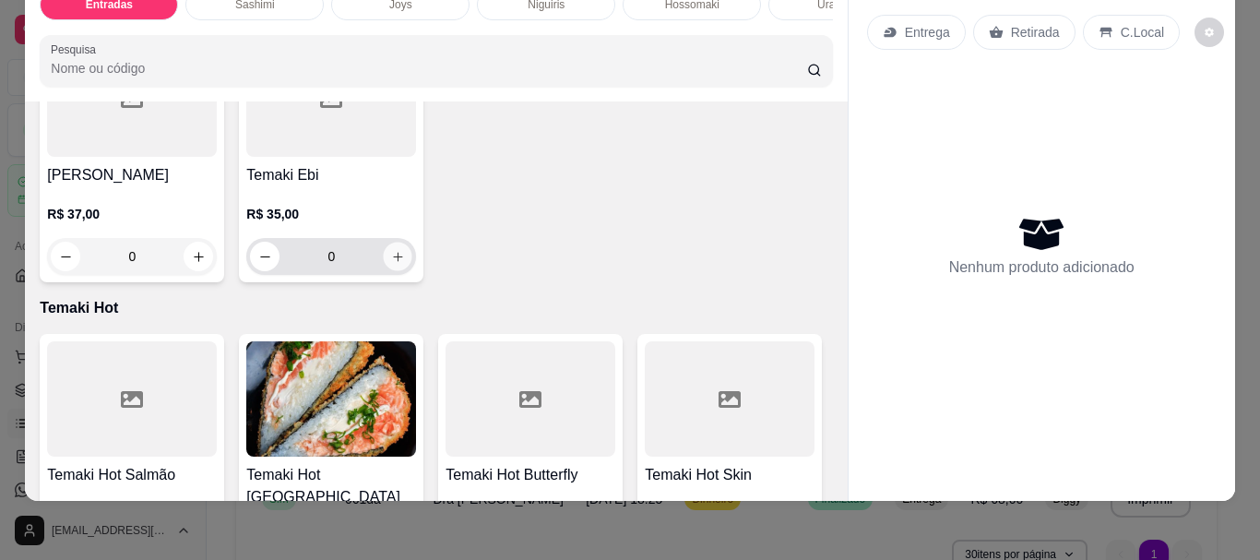
click at [405, 264] on icon "increase-product-quantity" at bounding box center [398, 257] width 14 height 14
type input "1"
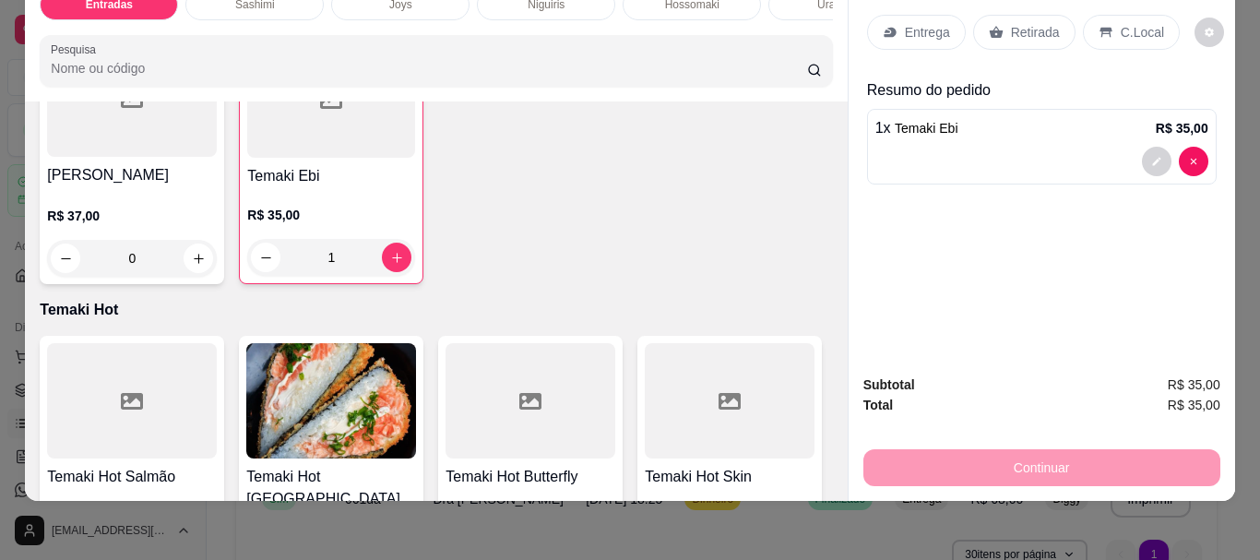
click at [1004, 15] on div "Retirada" at bounding box center [1024, 32] width 102 height 35
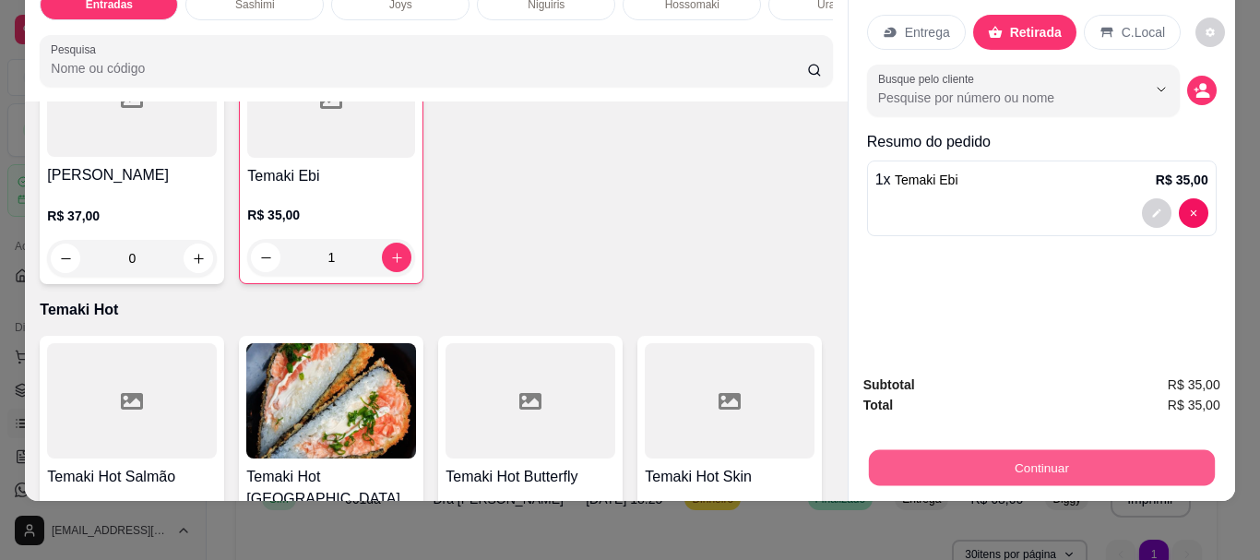
click at [1047, 463] on button "Continuar" at bounding box center [1041, 467] width 346 height 36
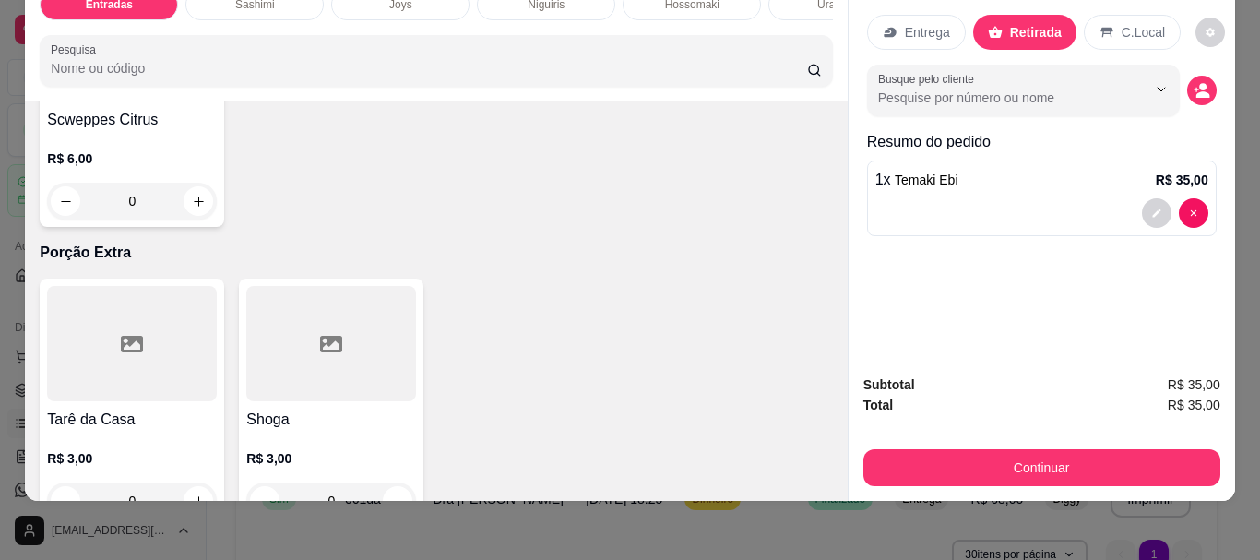
scroll to position [5996, 0]
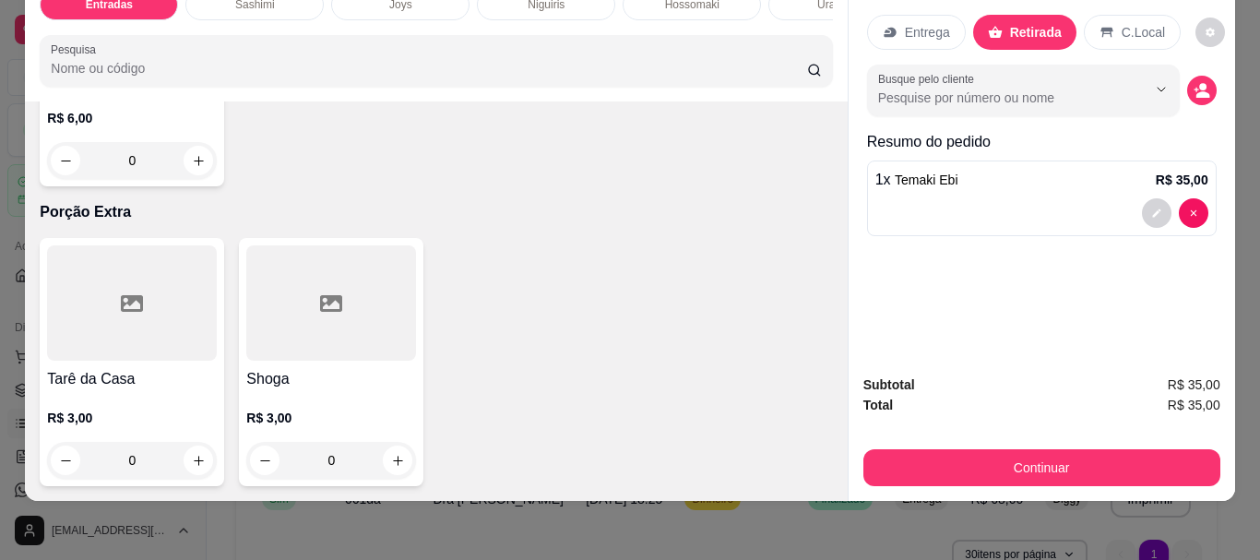
type input "1"
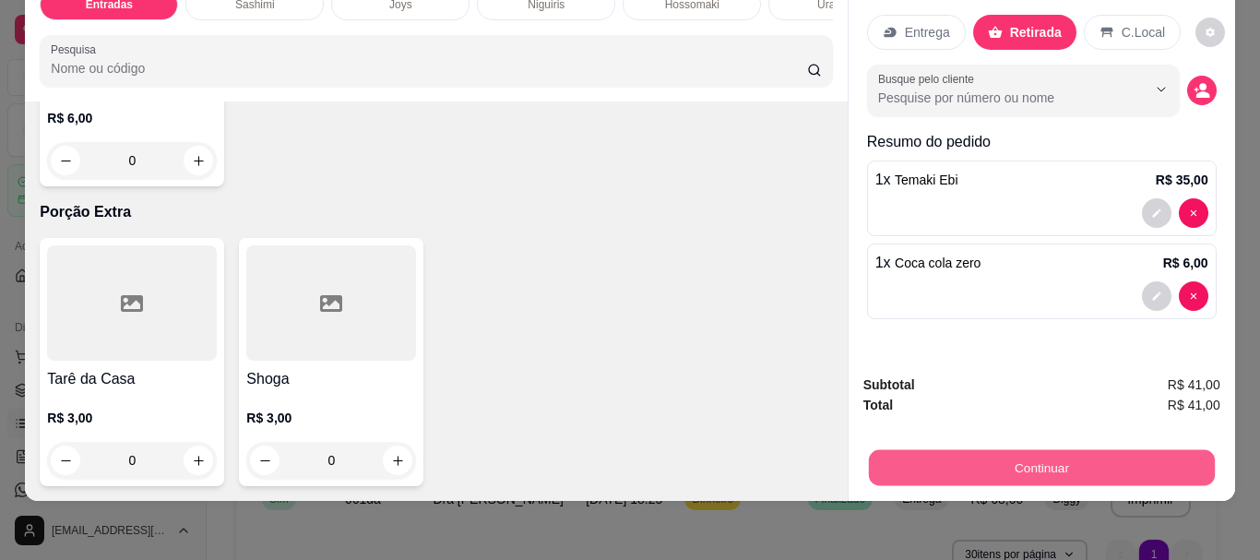
click at [1161, 462] on button "Continuar" at bounding box center [1041, 467] width 346 height 36
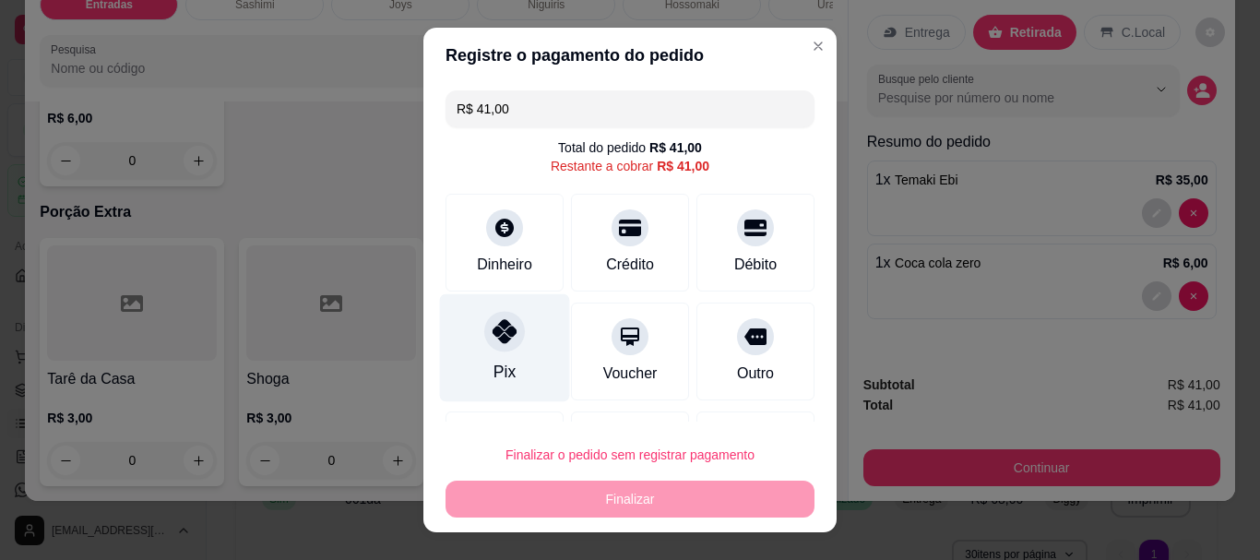
click at [509, 332] on div at bounding box center [504, 332] width 41 height 41
type input "R$ 0,00"
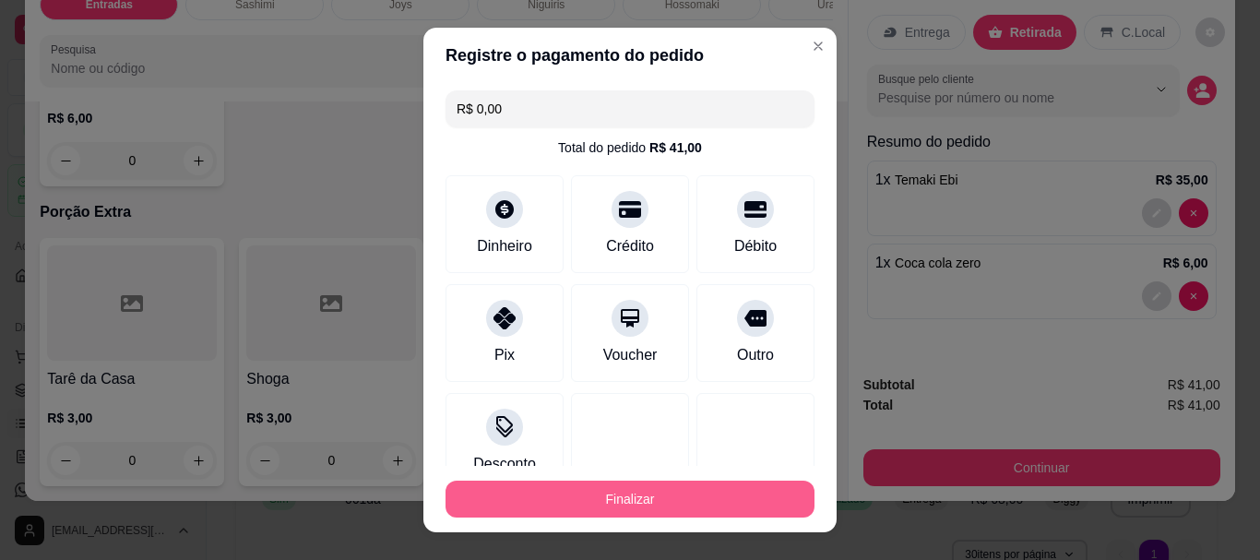
click at [581, 506] on button "Finalizar" at bounding box center [630, 499] width 369 height 37
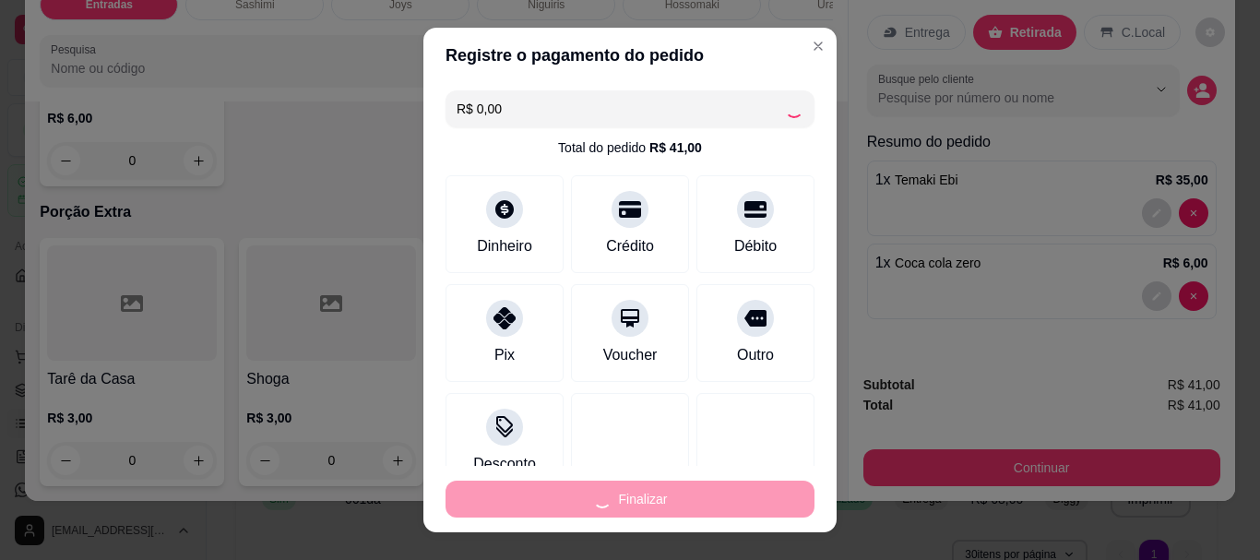
type input "0"
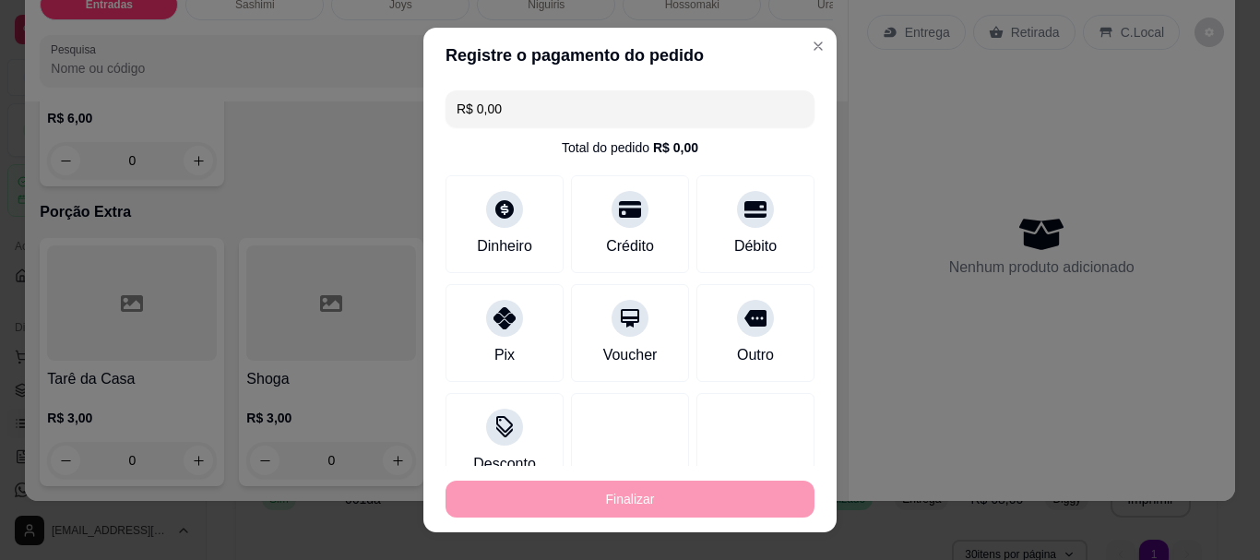
type input "-R$ 41,00"
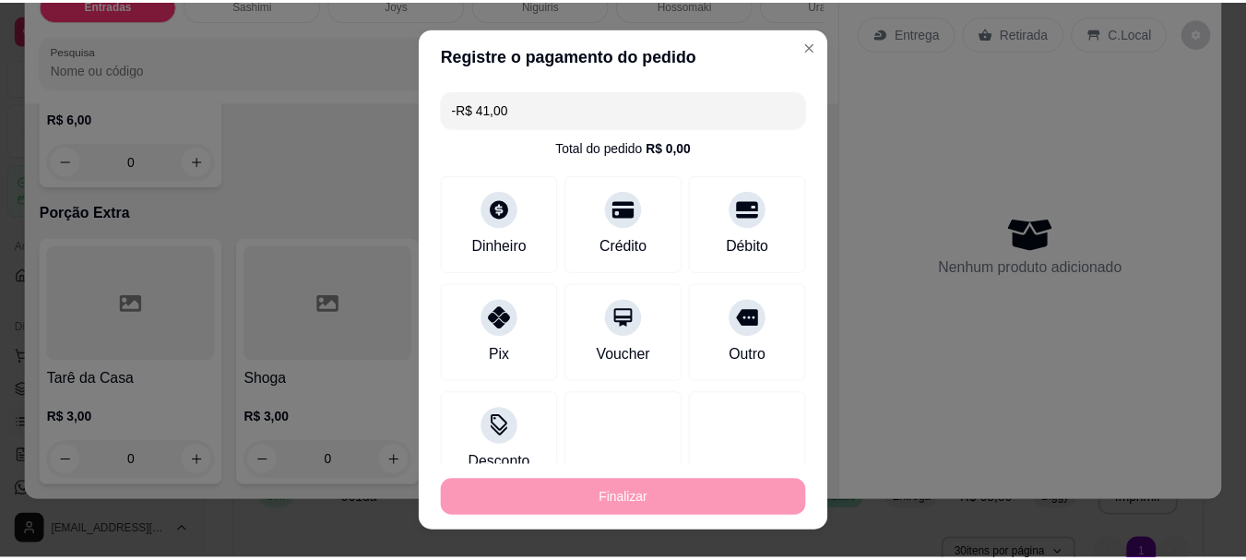
scroll to position [5994, 0]
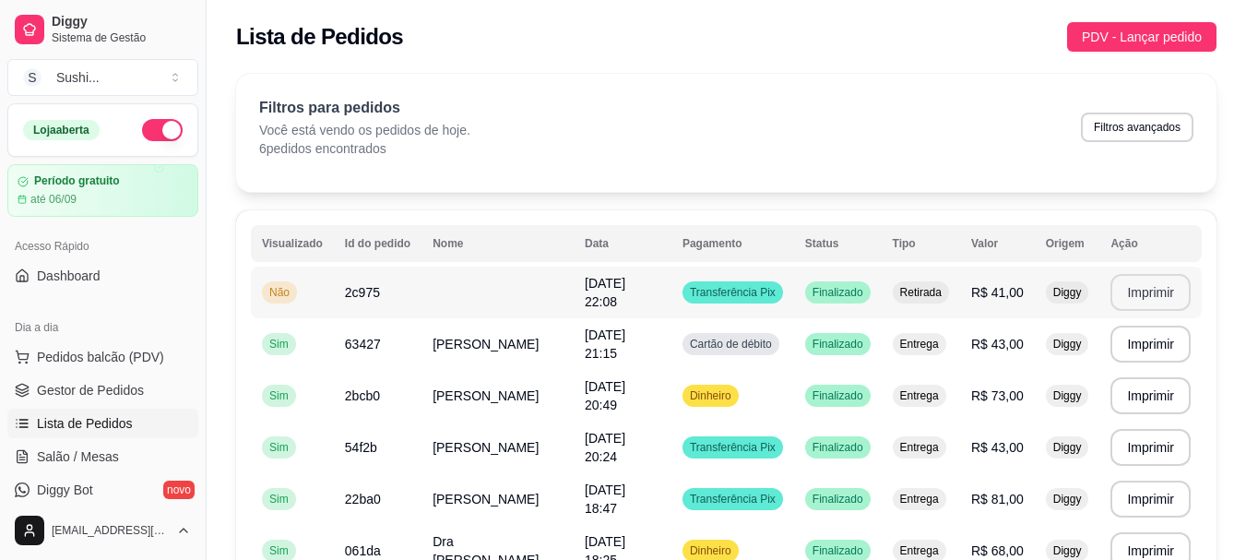
click at [1156, 283] on button "Imprimir" at bounding box center [1151, 292] width 80 height 37
click at [267, 299] on span "Não" at bounding box center [280, 292] width 28 height 15
click at [840, 291] on span "Finalizado" at bounding box center [838, 292] width 58 height 15
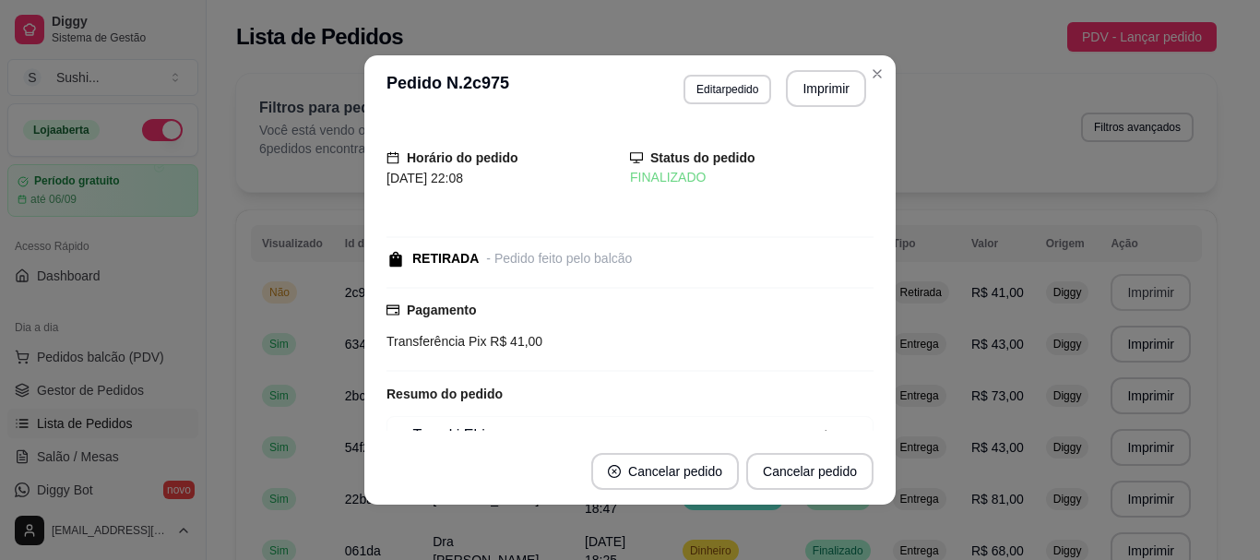
click at [437, 261] on div "RETIRADA" at bounding box center [445, 258] width 66 height 19
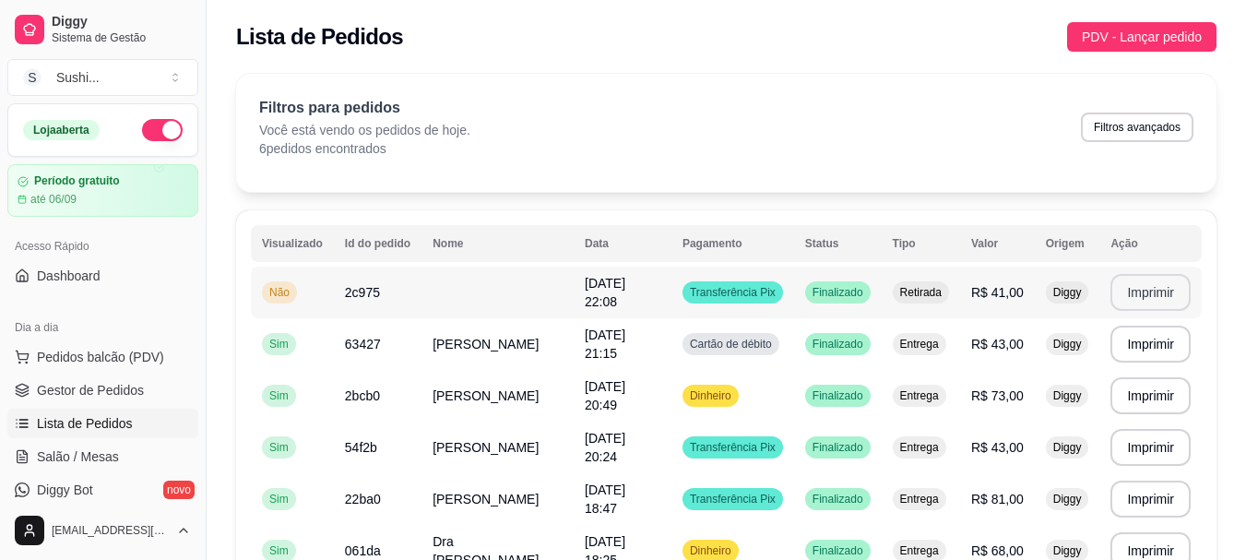
click at [286, 287] on span "Não" at bounding box center [280, 292] width 28 height 15
click at [507, 293] on td at bounding box center [498, 293] width 152 height 52
click at [75, 352] on span "Pedidos balcão (PDV)" at bounding box center [100, 357] width 127 height 18
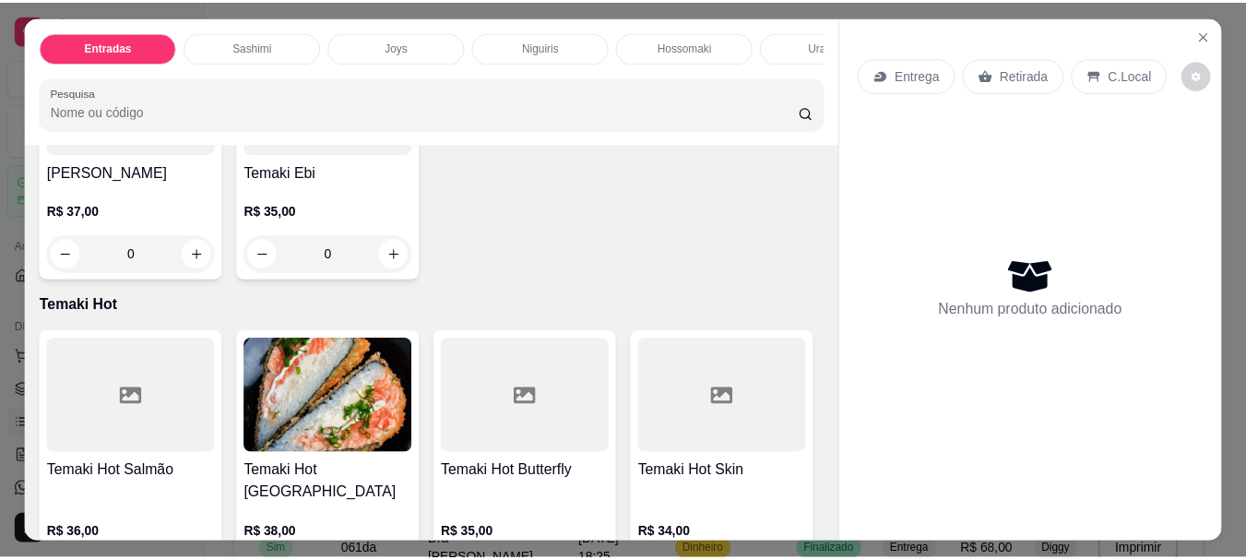
scroll to position [3044, 0]
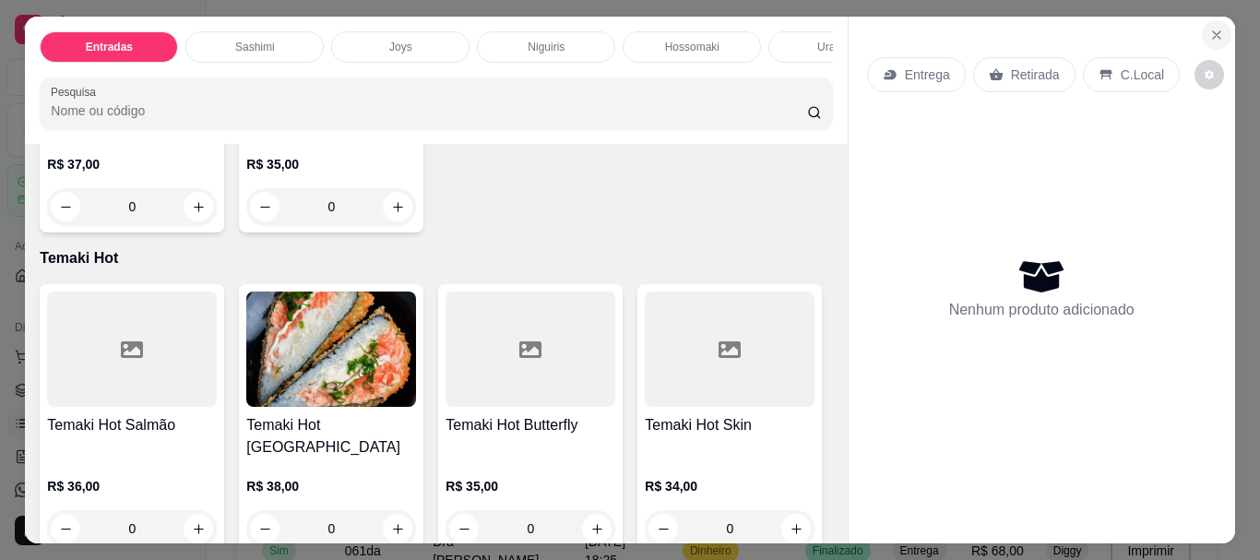
click at [1211, 28] on icon "Close" at bounding box center [1216, 35] width 15 height 15
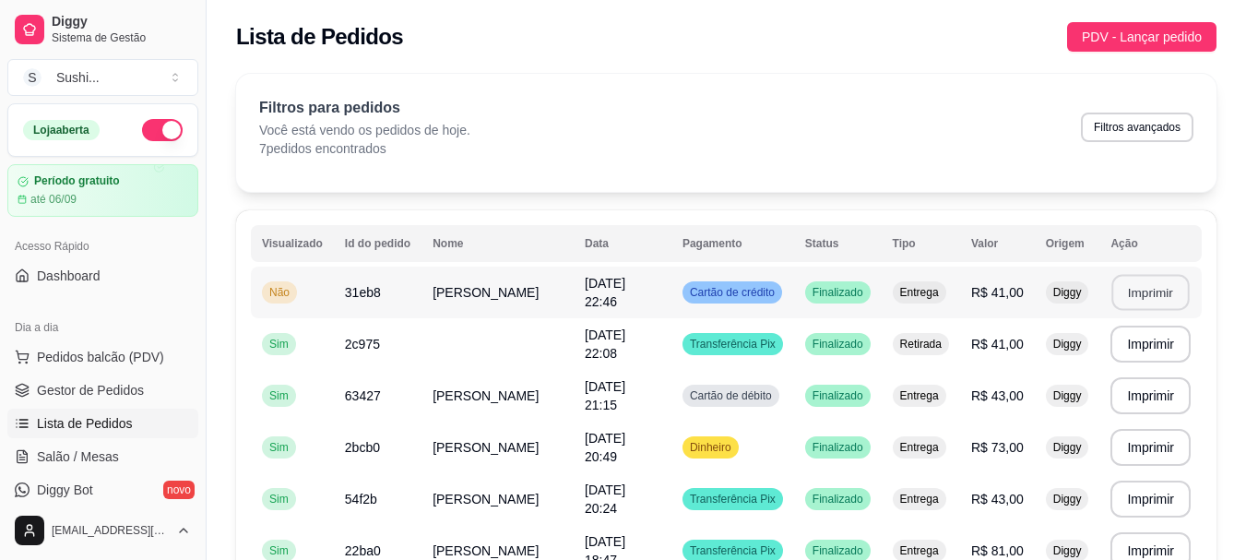
click at [1153, 293] on button "Imprimir" at bounding box center [1150, 293] width 77 height 36
click at [272, 284] on div "Não" at bounding box center [279, 292] width 35 height 22
click at [279, 280] on td "Não" at bounding box center [292, 293] width 83 height 52
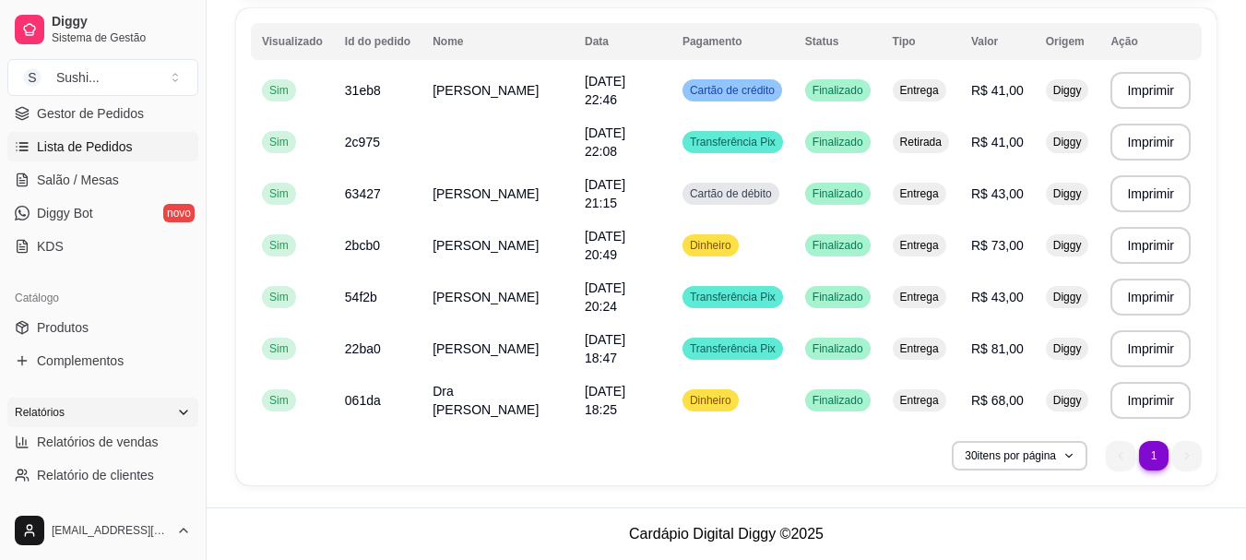
scroll to position [369, 0]
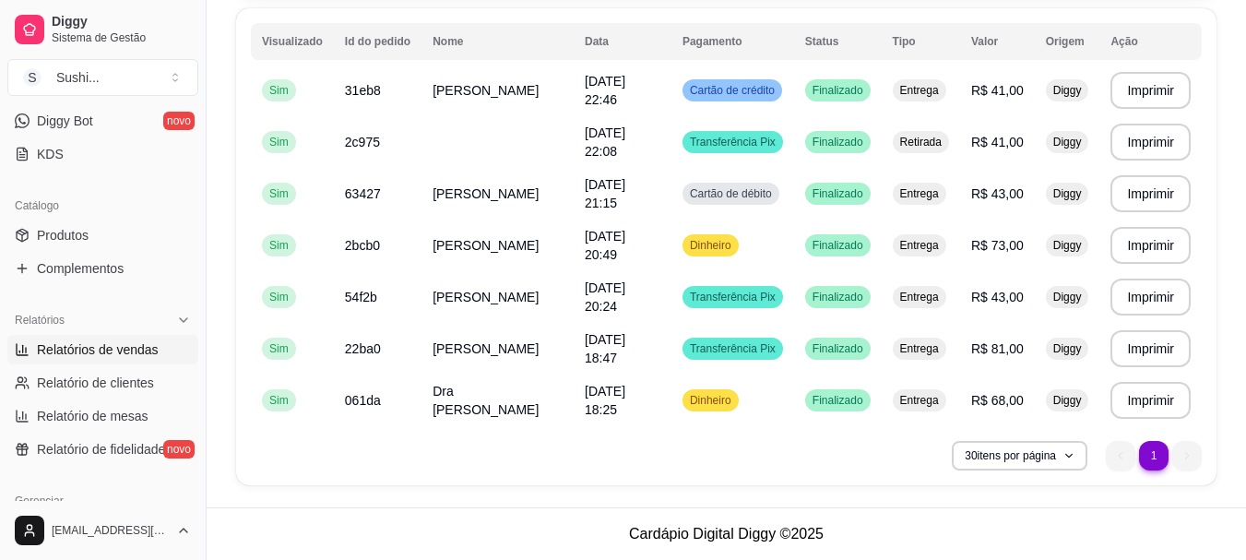
click at [114, 363] on link "Relatórios de vendas" at bounding box center [102, 350] width 191 height 30
select select "ALL"
select select "0"
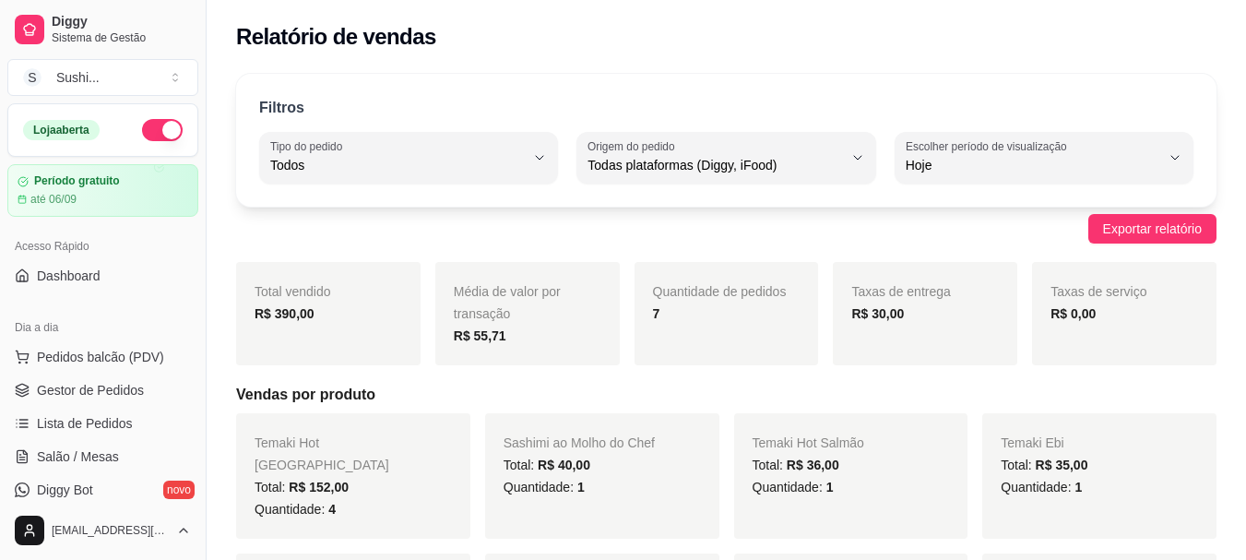
click at [142, 125] on button "button" at bounding box center [162, 130] width 41 height 22
